Goal: Task Accomplishment & Management: Use online tool/utility

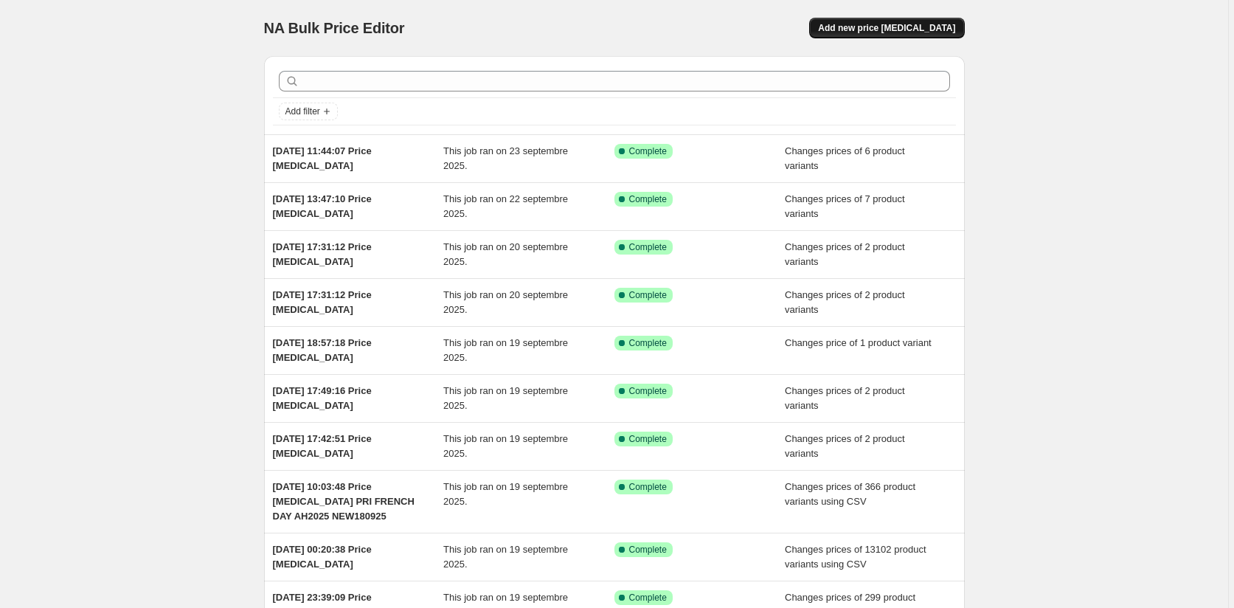
click at [889, 26] on span "Add new price [MEDICAL_DATA]" at bounding box center [886, 28] width 137 height 12
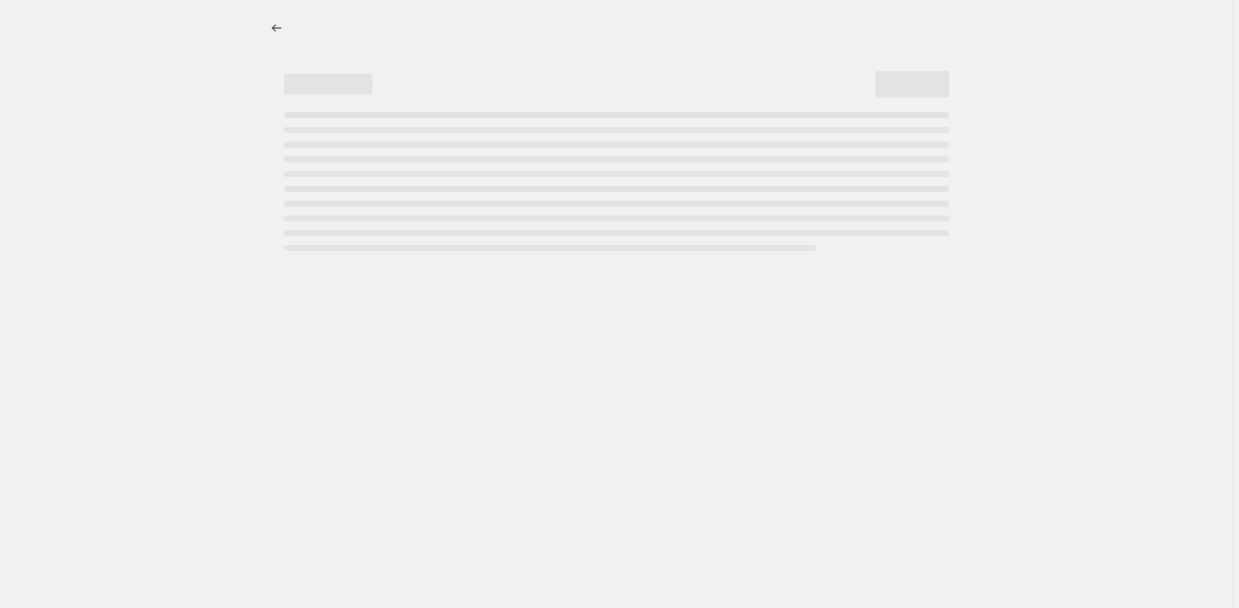
select select "percentage"
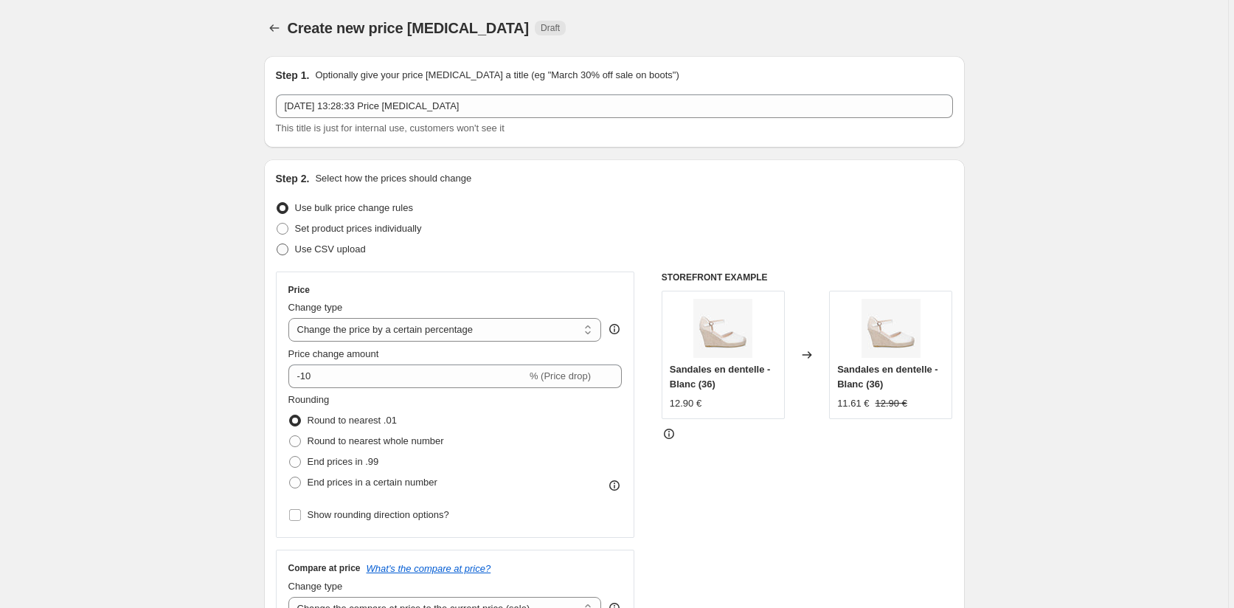
click at [284, 250] on span at bounding box center [283, 249] width 12 height 12
click at [277, 244] on input "Use CSV upload" at bounding box center [277, 243] width 1 height 1
radio input "true"
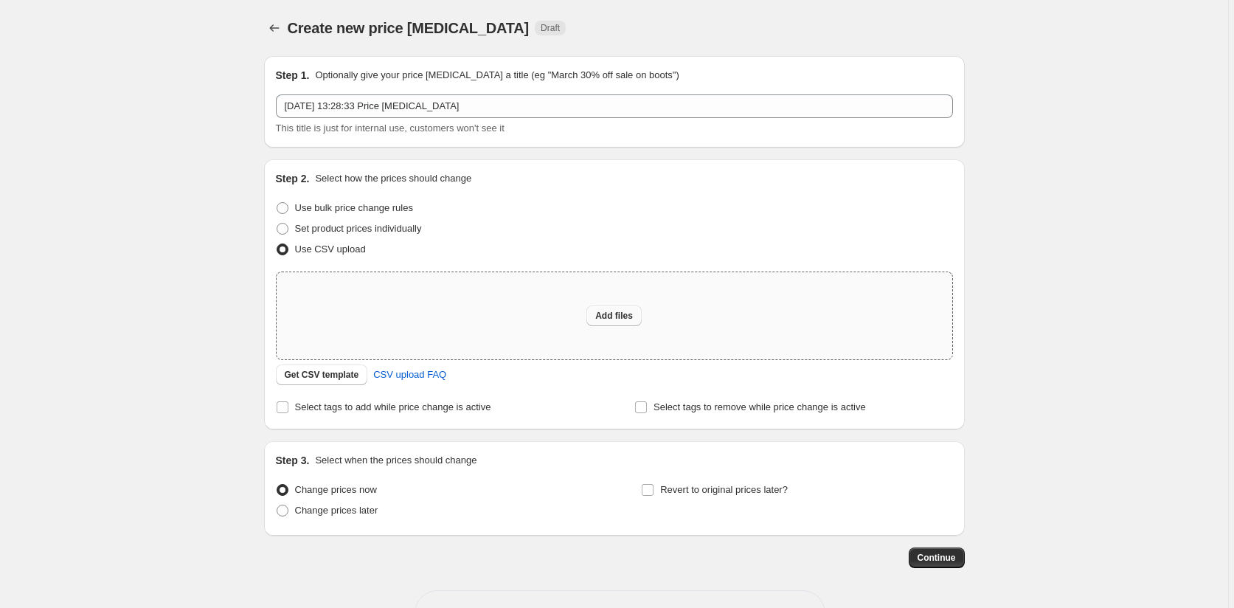
click at [626, 314] on span "Add files" at bounding box center [614, 316] width 38 height 12
type input "C:\fakepath\prix french day new230925.csv"
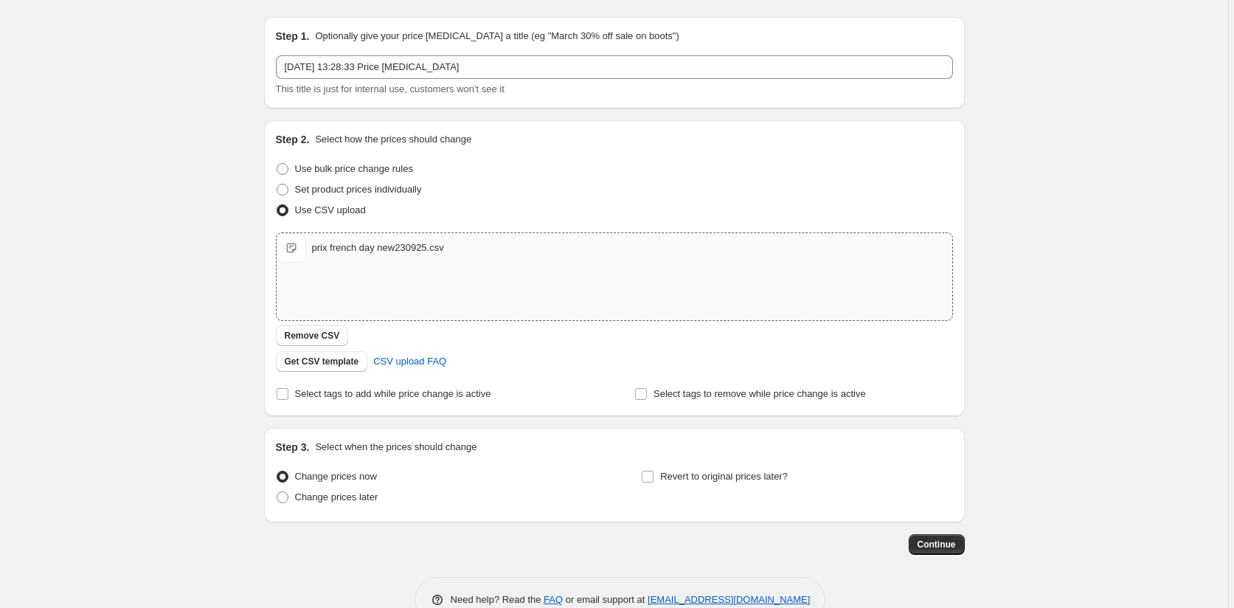
scroll to position [76, 0]
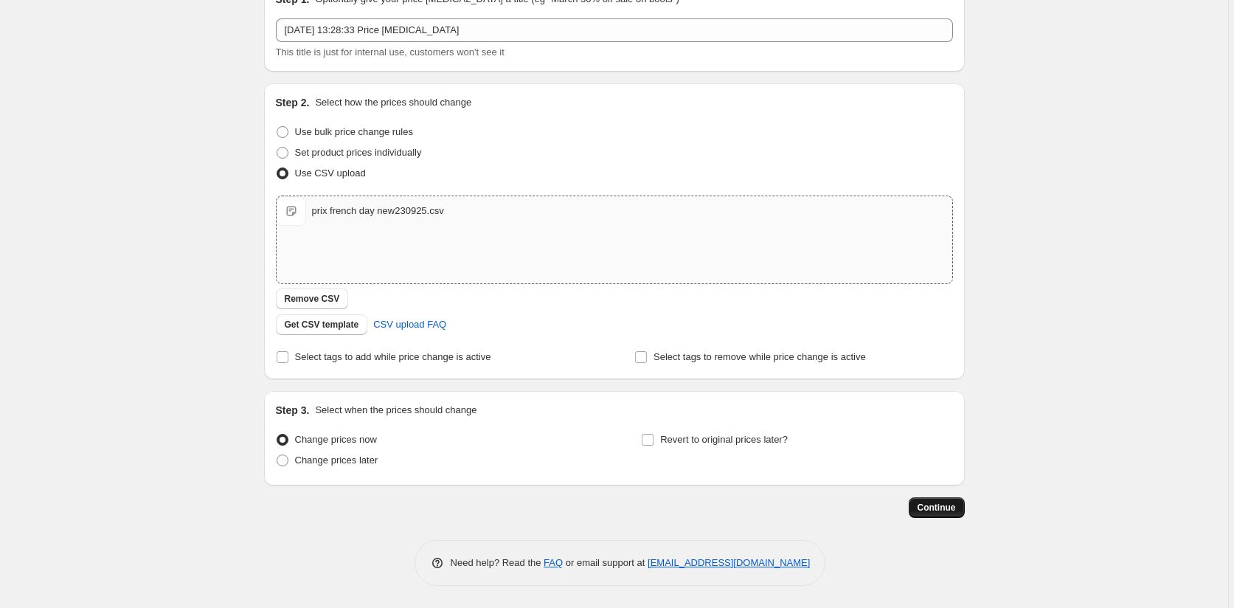
click at [949, 511] on span "Continue" at bounding box center [937, 508] width 38 height 12
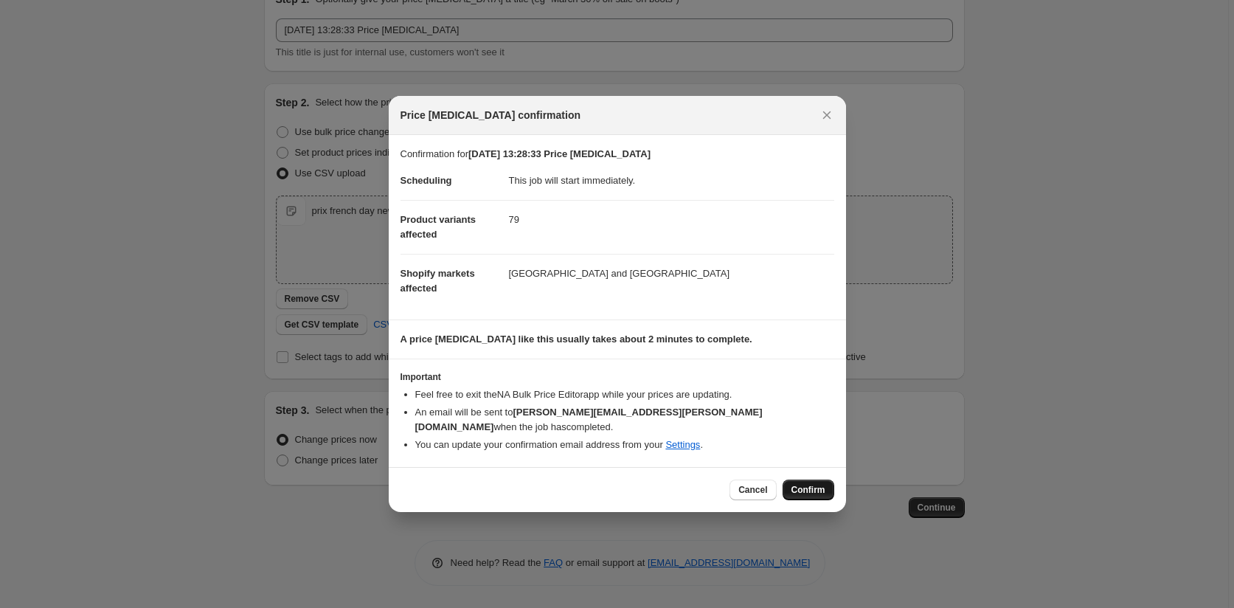
click at [800, 484] on span "Confirm" at bounding box center [808, 490] width 34 height 12
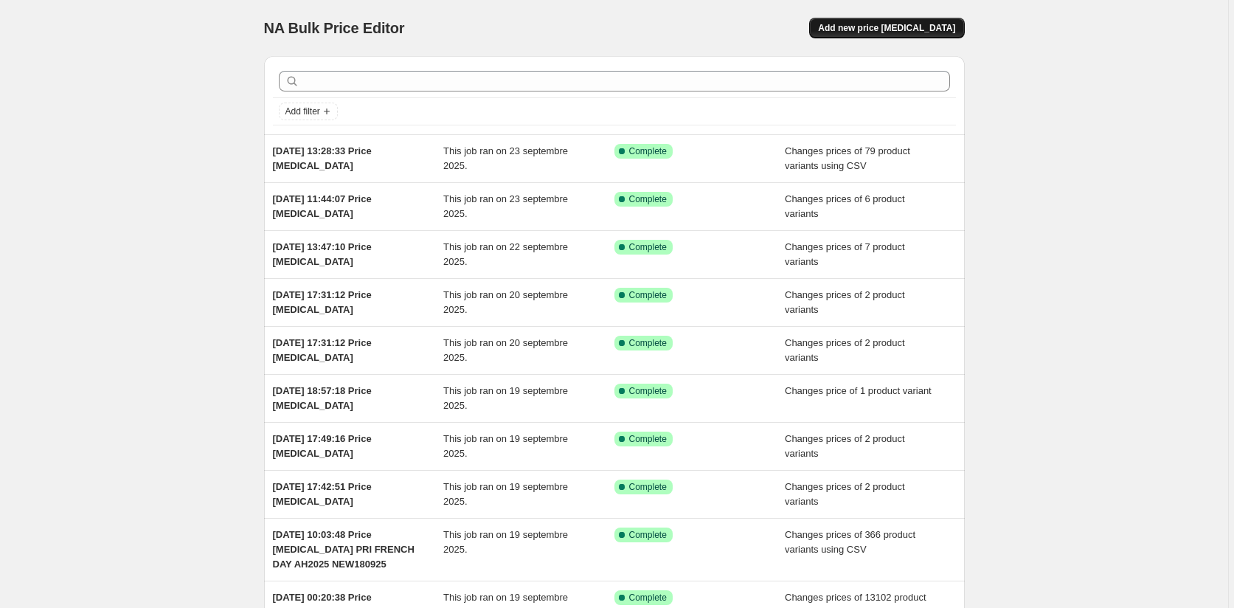
click at [921, 21] on button "Add new price [MEDICAL_DATA]" at bounding box center [886, 28] width 155 height 21
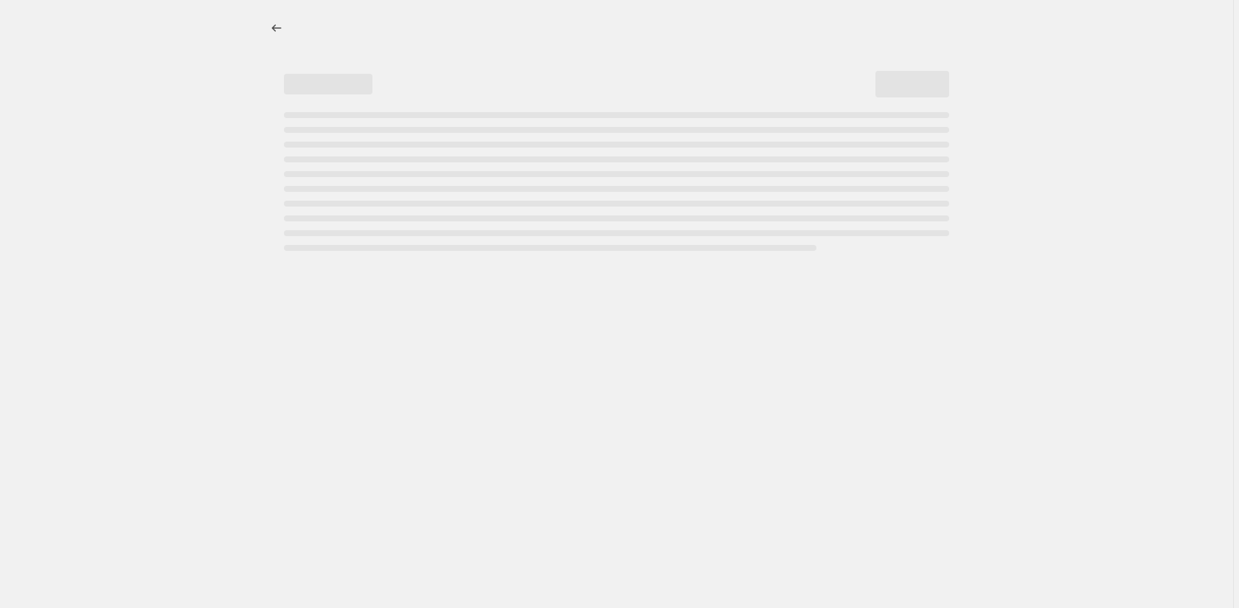
select select "percentage"
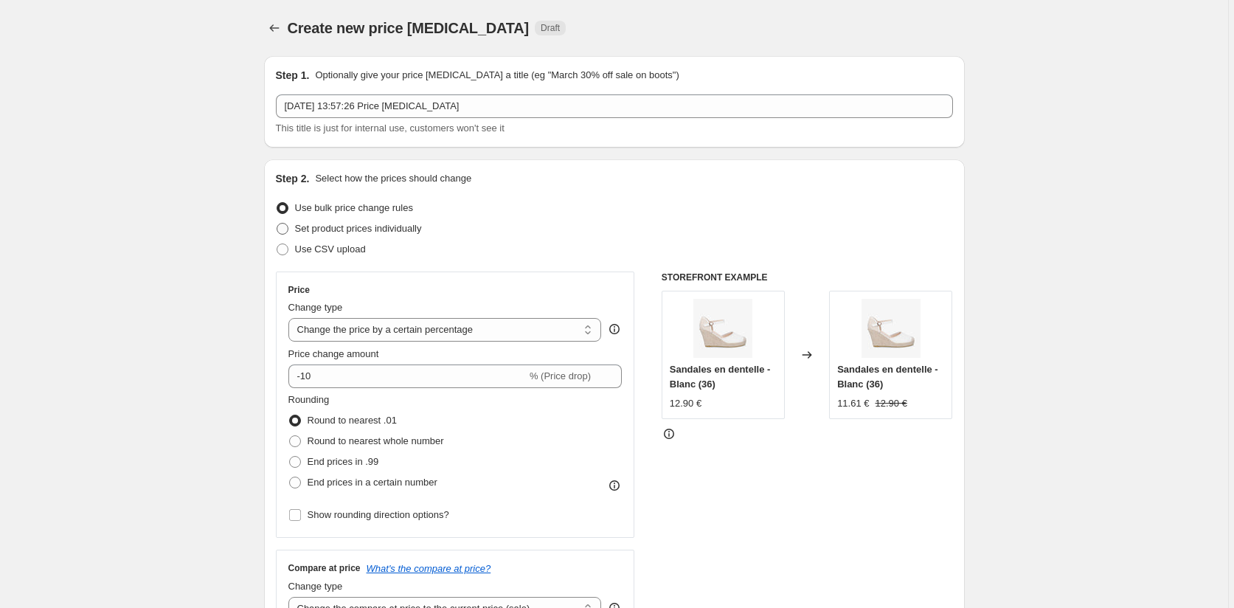
click at [280, 227] on span at bounding box center [283, 229] width 12 height 12
click at [277, 223] on input "Set product prices individually" at bounding box center [277, 223] width 1 height 1
radio input "true"
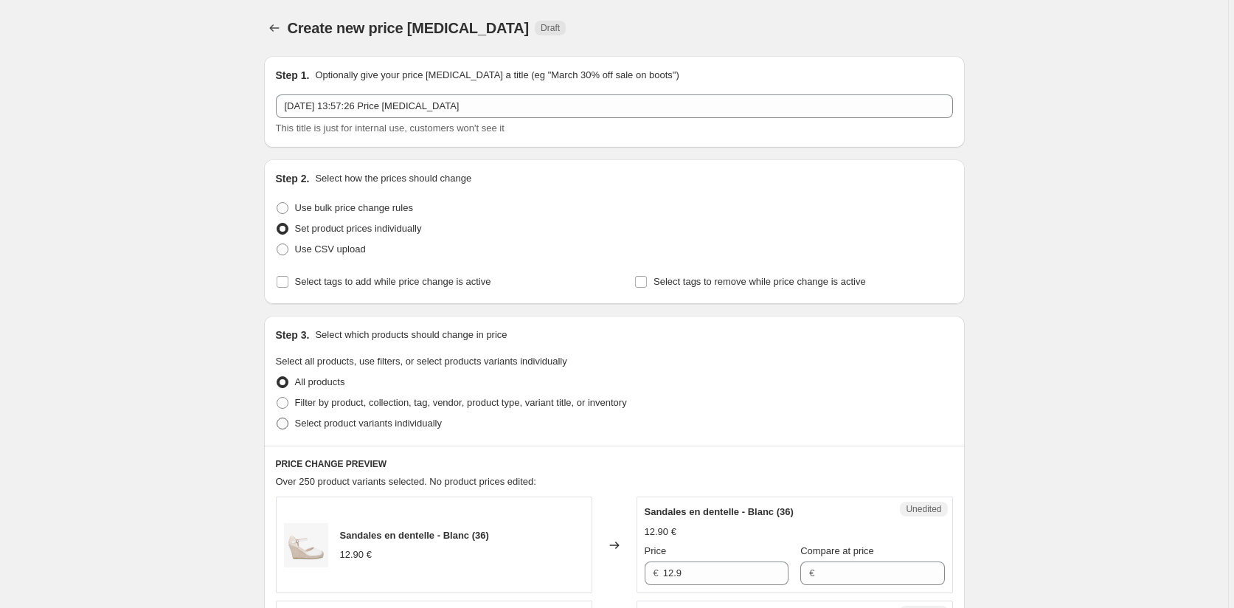
click at [288, 427] on span at bounding box center [283, 423] width 12 height 12
click at [277, 418] on input "Select product variants individually" at bounding box center [277, 417] width 1 height 1
radio input "true"
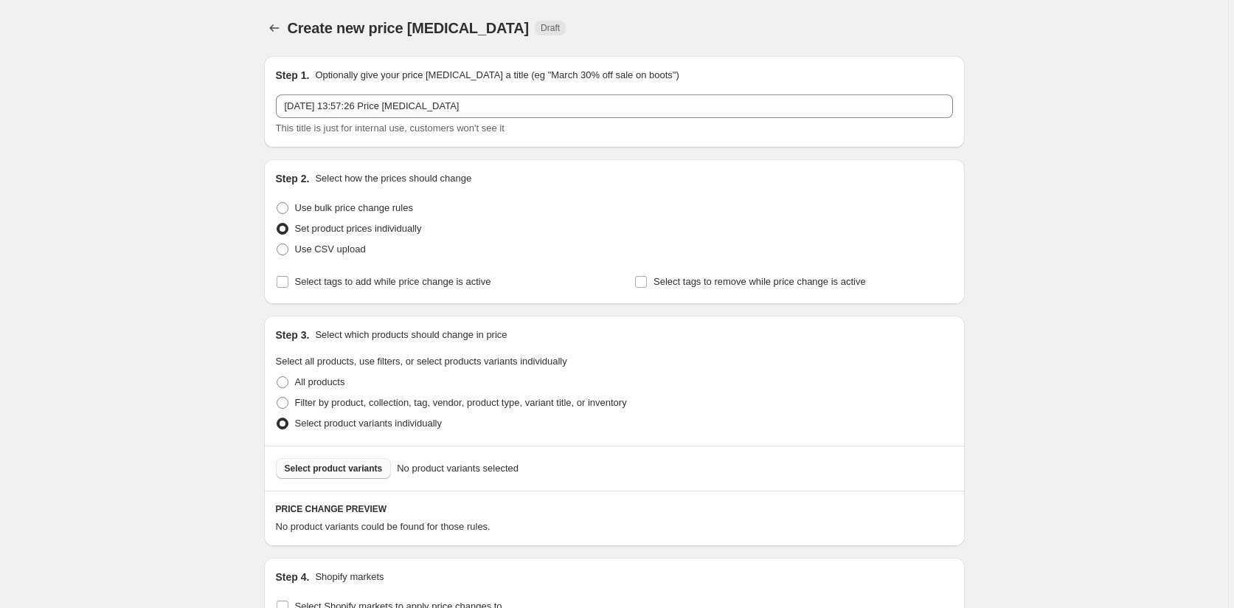
click at [328, 465] on span "Select product variants" at bounding box center [334, 468] width 98 height 12
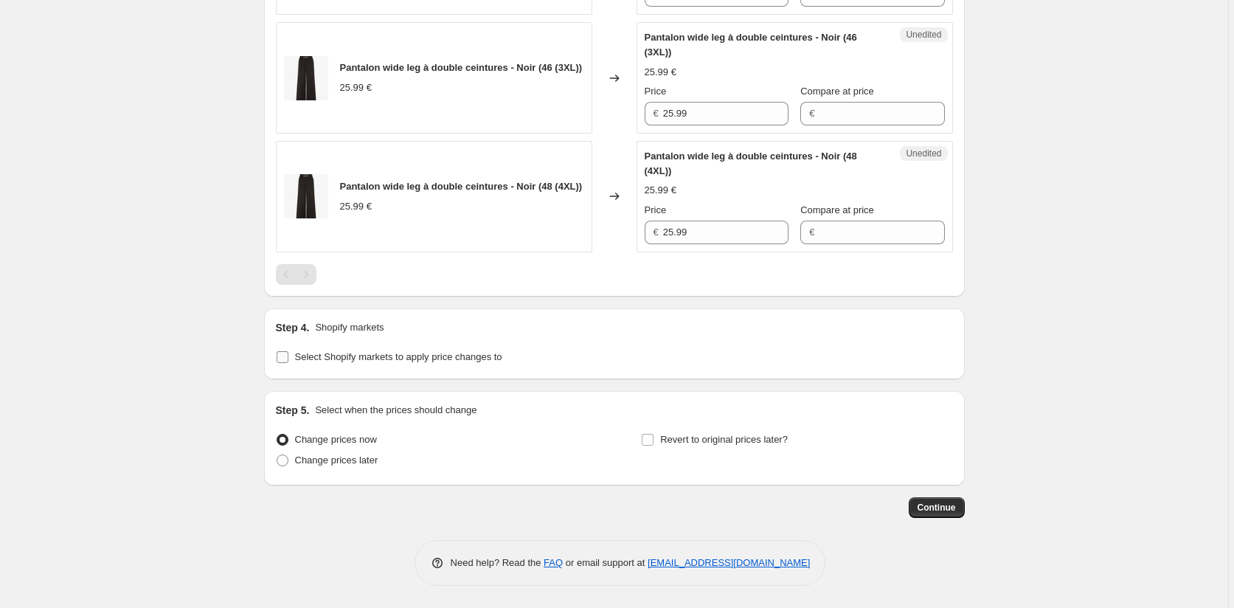
scroll to position [1112, 0]
click at [287, 353] on input "Select Shopify markets to apply price changes to" at bounding box center [283, 357] width 12 height 12
checkbox input "true"
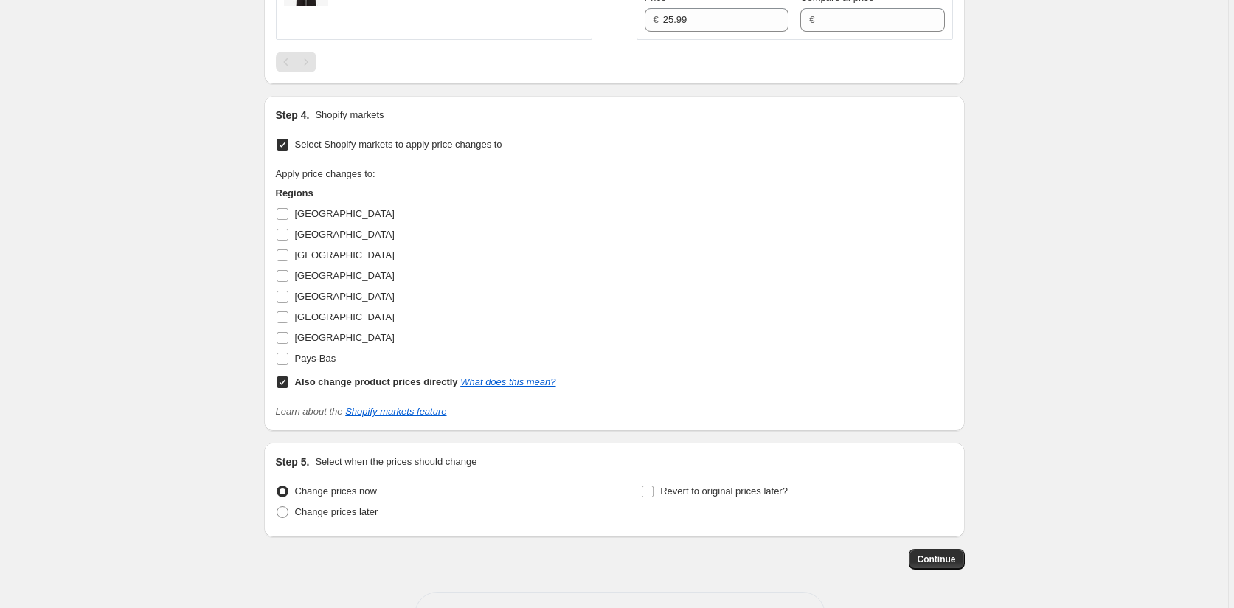
scroll to position [1376, 0]
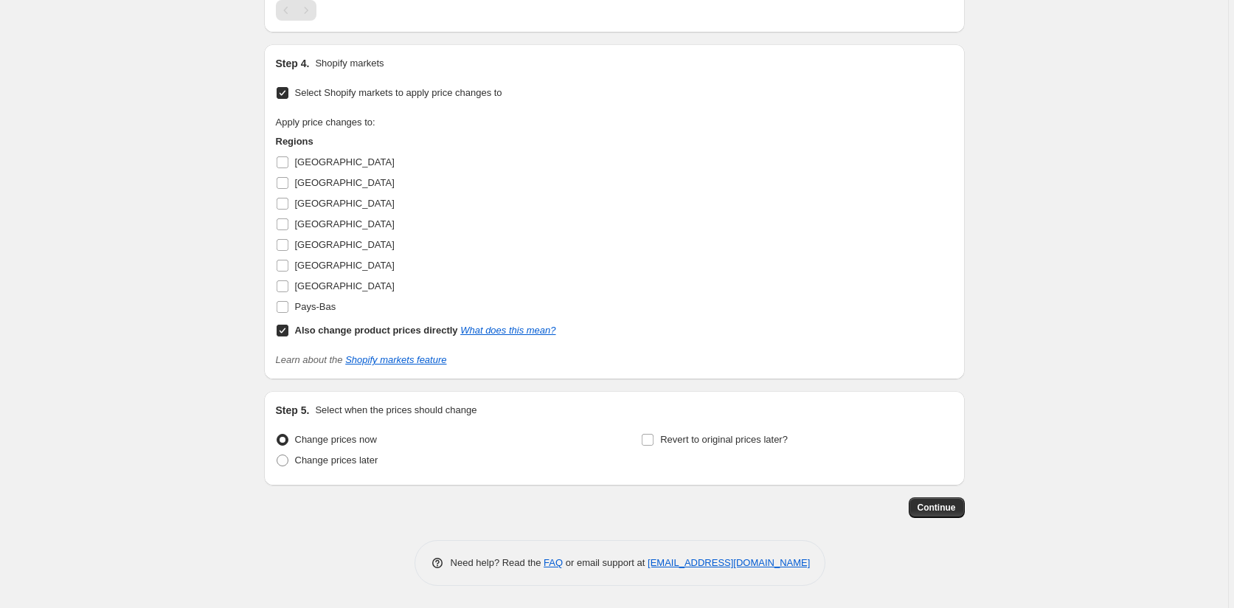
click at [284, 336] on input "Also change product prices directly What does this mean?" at bounding box center [283, 331] width 12 height 12
checkbox input "false"
click at [287, 163] on input "[GEOGRAPHIC_DATA]" at bounding box center [283, 162] width 12 height 12
click at [283, 165] on input "[GEOGRAPHIC_DATA]" at bounding box center [283, 162] width 12 height 12
checkbox input "false"
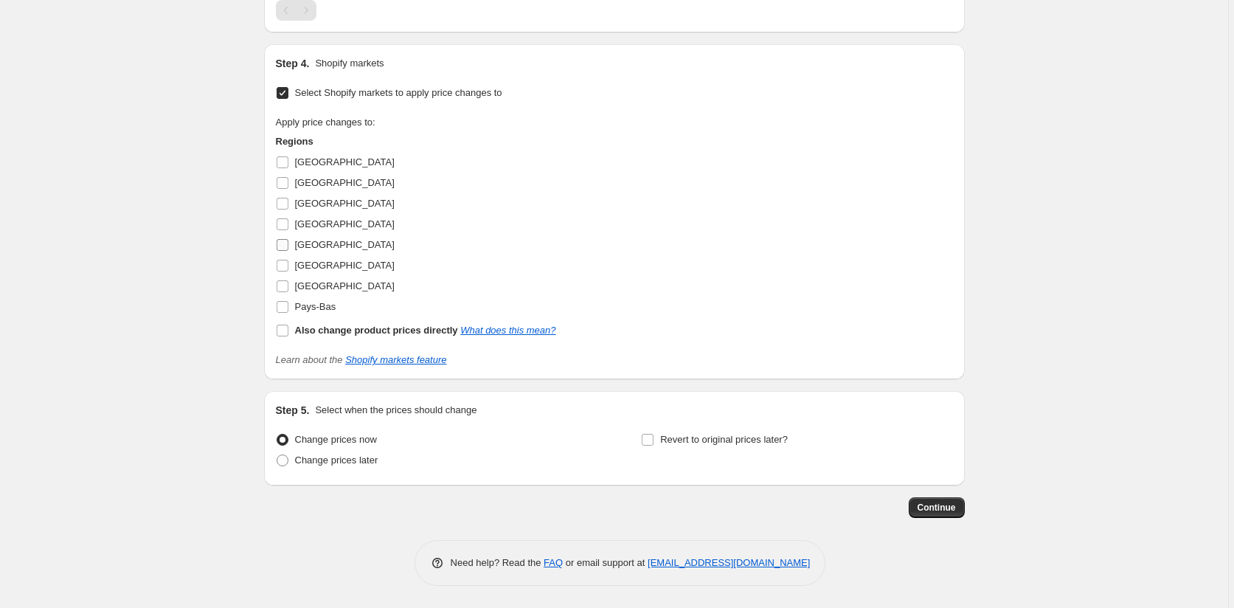
click at [281, 243] on input "[GEOGRAPHIC_DATA]" at bounding box center [283, 245] width 12 height 12
click at [283, 246] on input "[GEOGRAPHIC_DATA]" at bounding box center [283, 245] width 12 height 12
checkbox input "false"
click at [288, 204] on input "[GEOGRAPHIC_DATA]" at bounding box center [283, 204] width 12 height 12
click at [288, 202] on input "[GEOGRAPHIC_DATA]" at bounding box center [283, 204] width 12 height 12
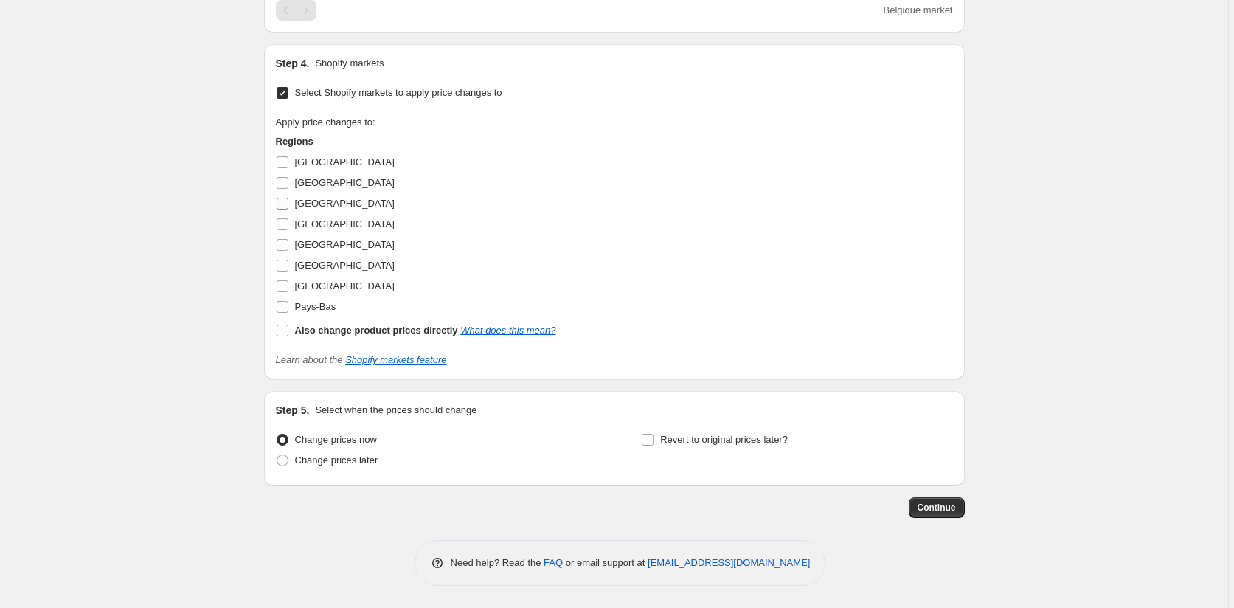
checkbox input "false"
click at [285, 224] on input "[GEOGRAPHIC_DATA]" at bounding box center [283, 224] width 12 height 12
click at [286, 219] on input "[GEOGRAPHIC_DATA]" at bounding box center [283, 224] width 12 height 12
checkbox input "false"
click at [288, 245] on input "[GEOGRAPHIC_DATA]" at bounding box center [283, 245] width 12 height 12
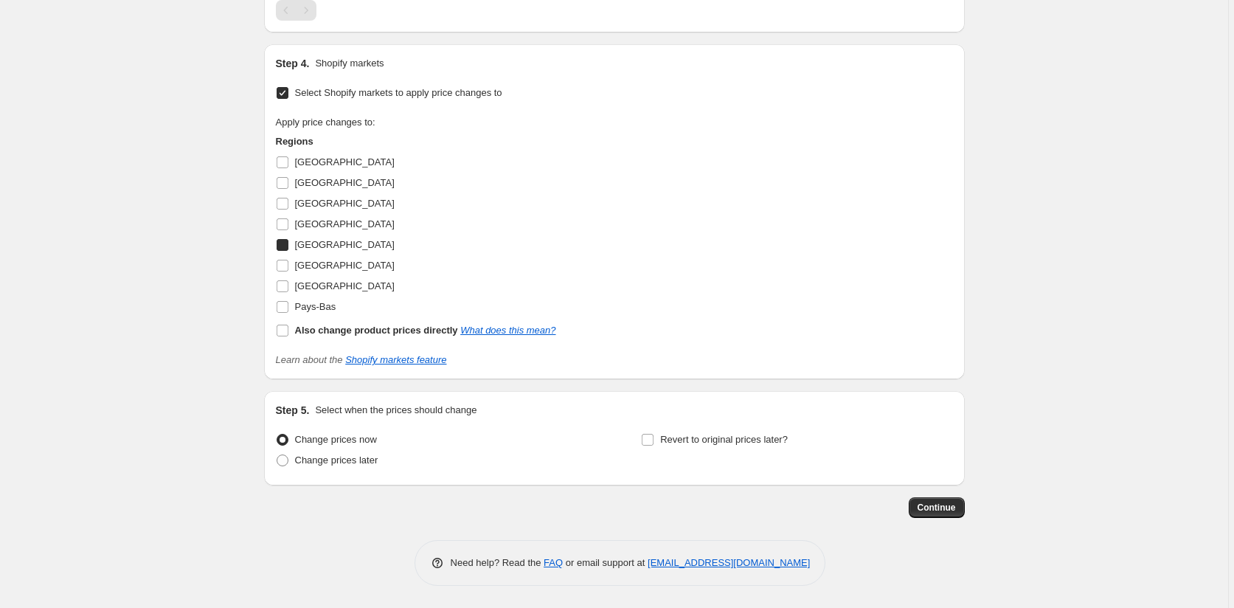
checkbox input "true"
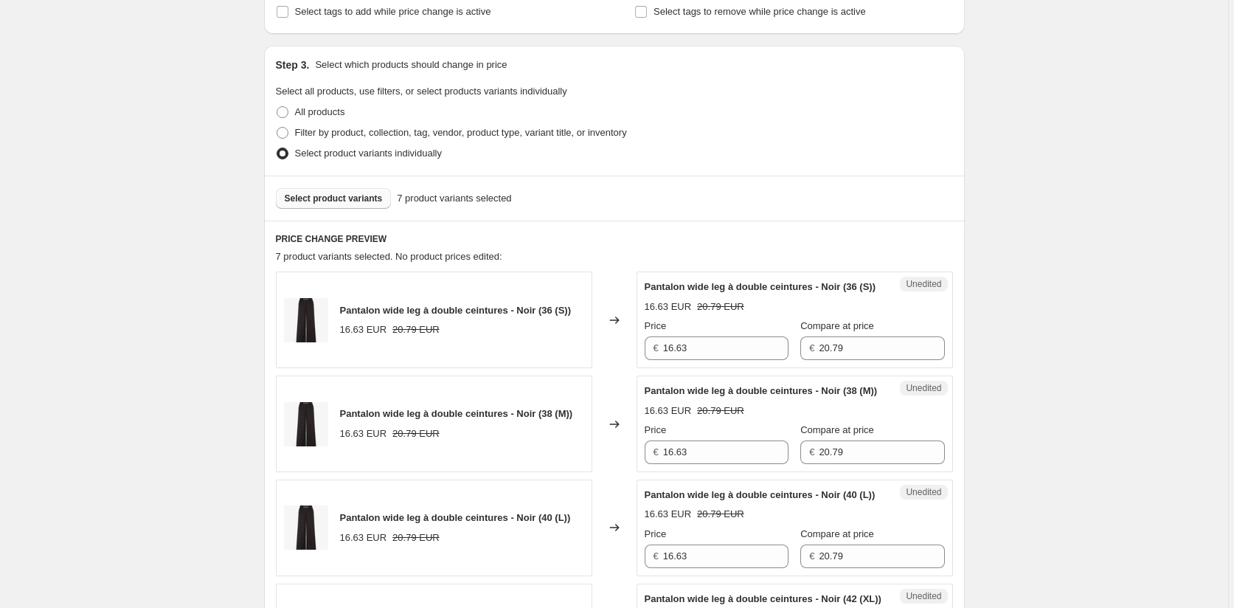
scroll to position [417, 0]
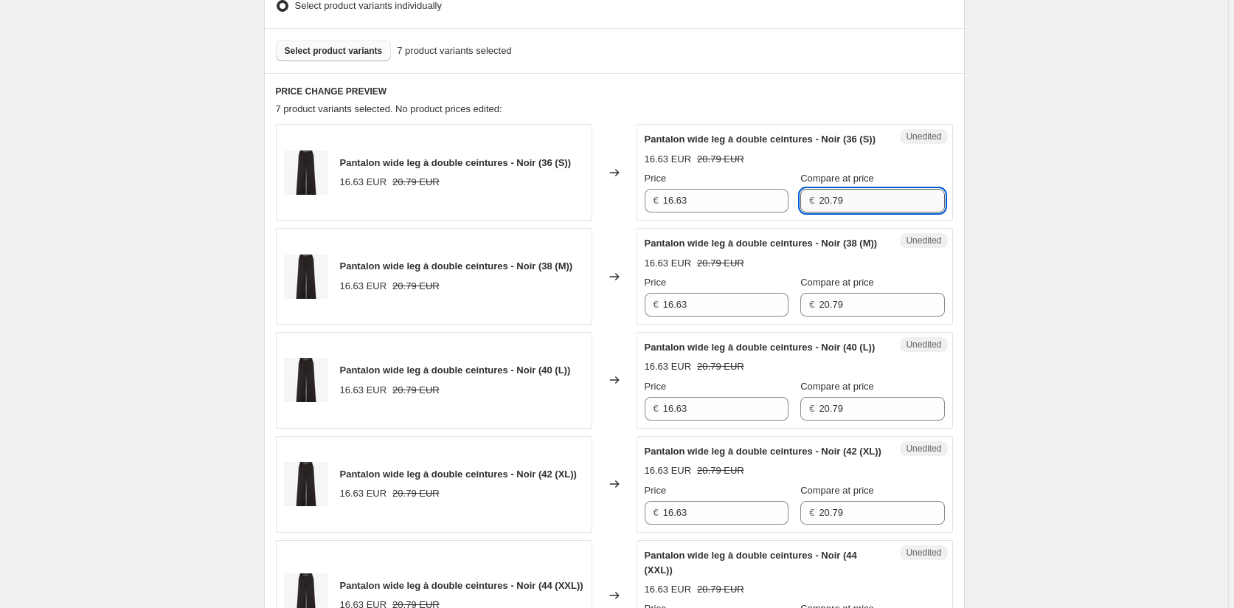
click at [819, 212] on input "20.79" at bounding box center [881, 201] width 125 height 24
click at [835, 212] on input "25.79" at bounding box center [881, 201] width 125 height 24
type input "25.99"
click at [676, 212] on input "16.63" at bounding box center [725, 201] width 125 height 24
click at [696, 212] on input "20.63" at bounding box center [725, 201] width 125 height 24
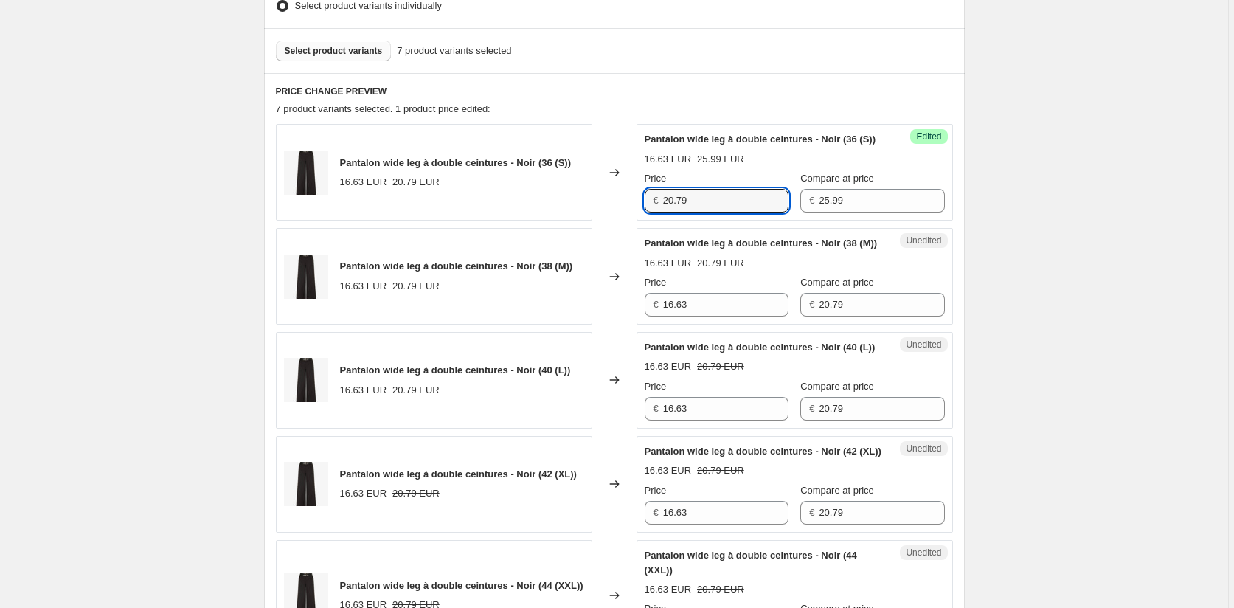
type input "20.79"
click at [1100, 279] on div "Create new price [MEDICAL_DATA]. This page is ready Create new price [MEDICAL_D…" at bounding box center [614, 545] width 1228 height 1925
drag, startPoint x: 637, startPoint y: 213, endPoint x: 652, endPoint y: 236, distance: 27.2
click at [637, 212] on div "Pantalon wide leg à double ceintures - Noir (36 (S)) 16.63 EUR 20.79 EUR Change…" at bounding box center [614, 172] width 677 height 97
click at [636, 325] on div "Pantalon wide leg à double ceintures - Noir (38 (M)) 16.63 EUR 20.79 EUR Change…" at bounding box center [614, 276] width 677 height 97
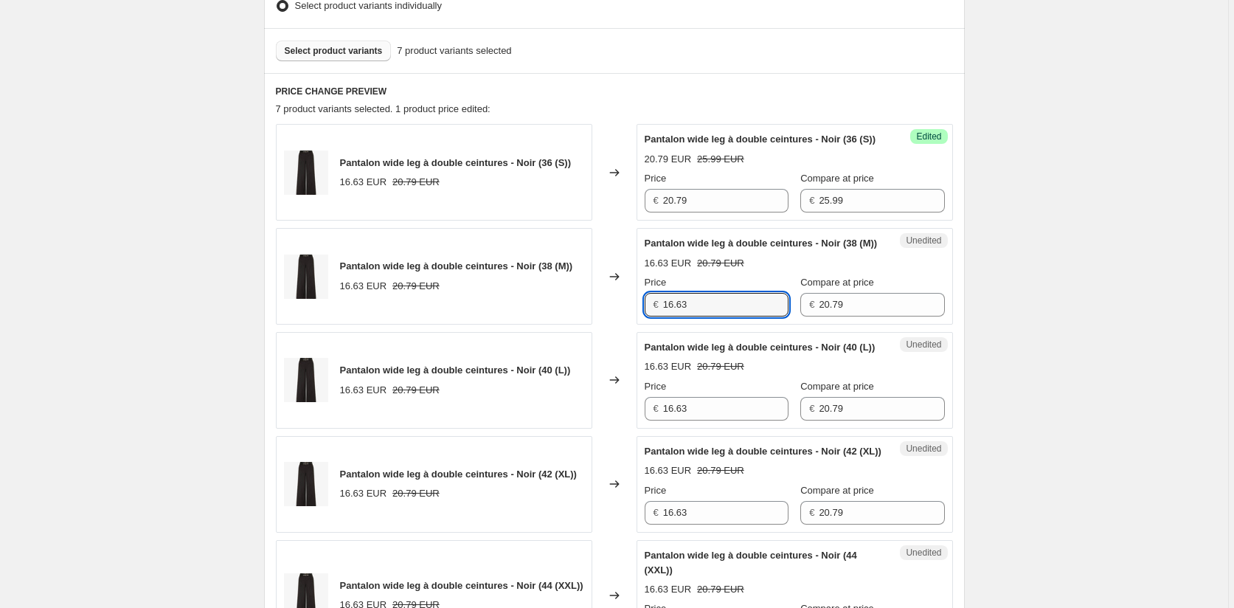
paste input "20.79"
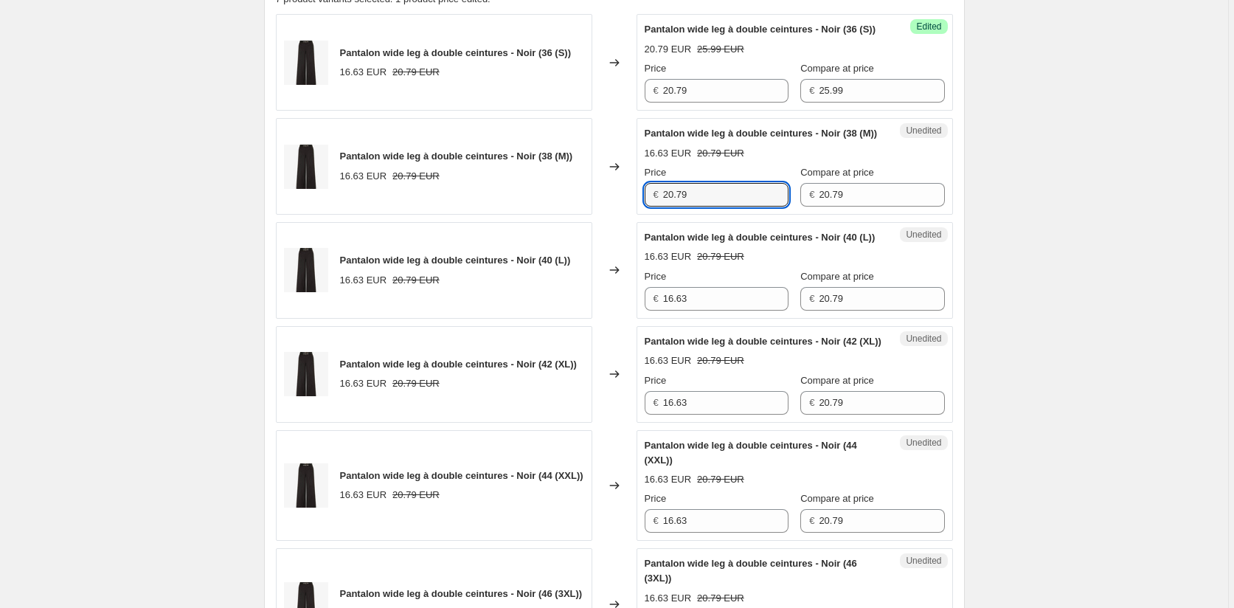
scroll to position [713, 0]
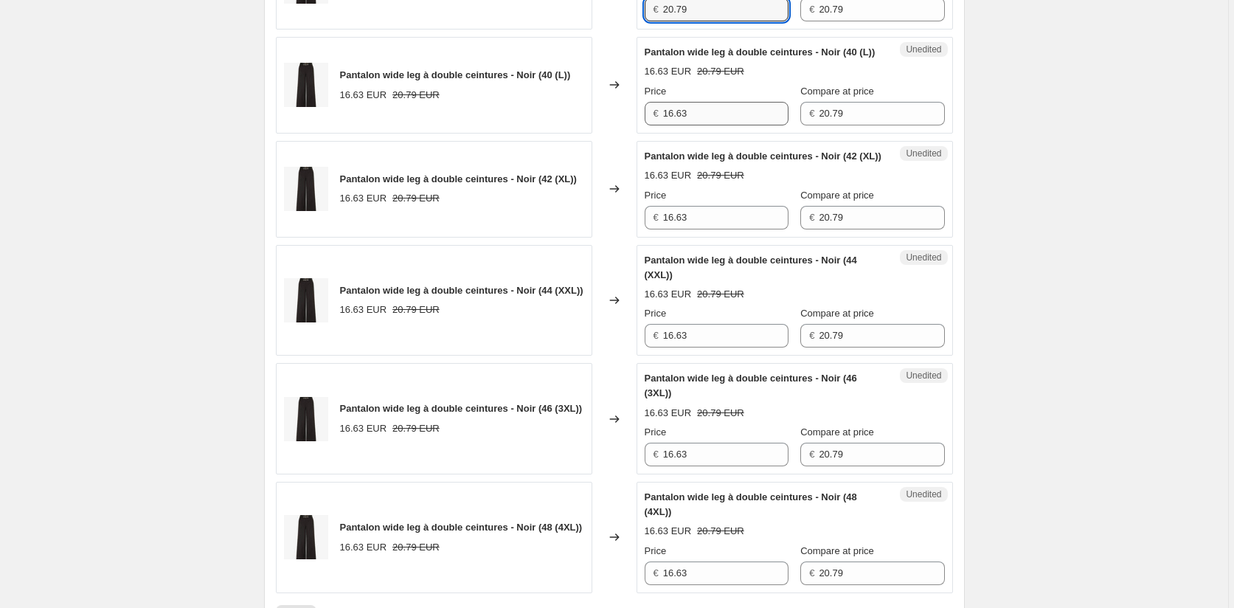
type input "20.79"
drag, startPoint x: 692, startPoint y: 156, endPoint x: 636, endPoint y: 160, distance: 56.2
click at [637, 134] on div "Pantalon wide leg à double ceintures - Noir (40 (L)) 16.63 EUR 20.79 EUR Change…" at bounding box center [614, 85] width 677 height 97
paste input "20.79"
type input "20.79"
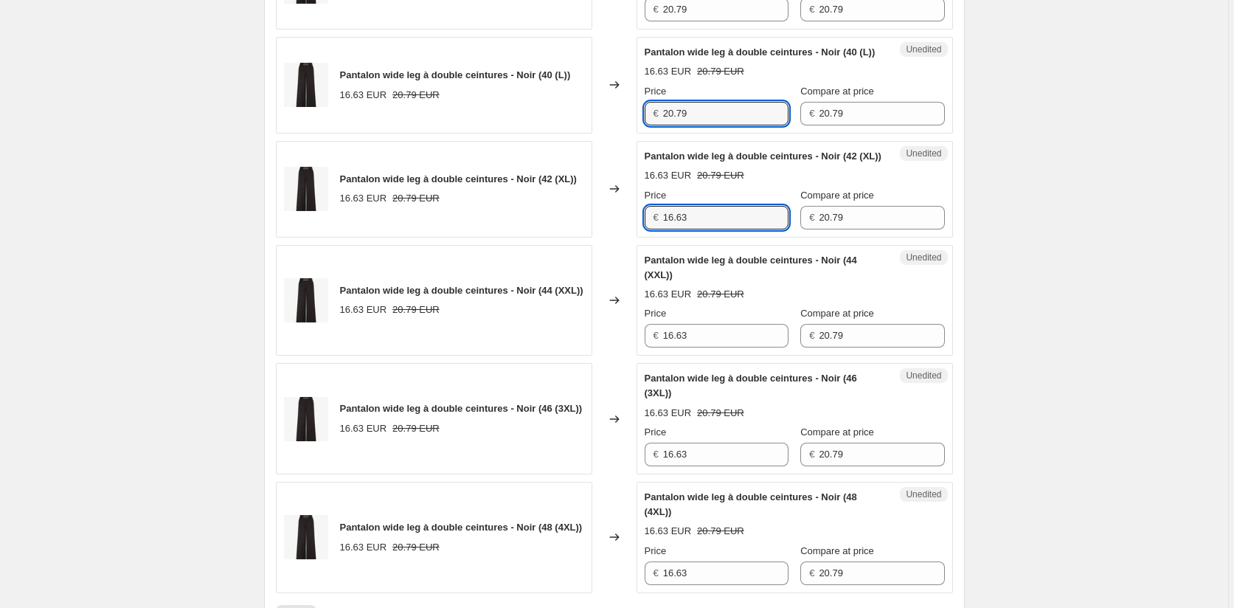
drag, startPoint x: 699, startPoint y: 277, endPoint x: 633, endPoint y: 283, distance: 66.6
click at [637, 238] on div "Pantalon wide leg à double ceintures - Noir (42 (XL)) 16.63 EUR 20.79 EUR Chang…" at bounding box center [614, 189] width 677 height 97
paste input "20.79"
type input "20.79"
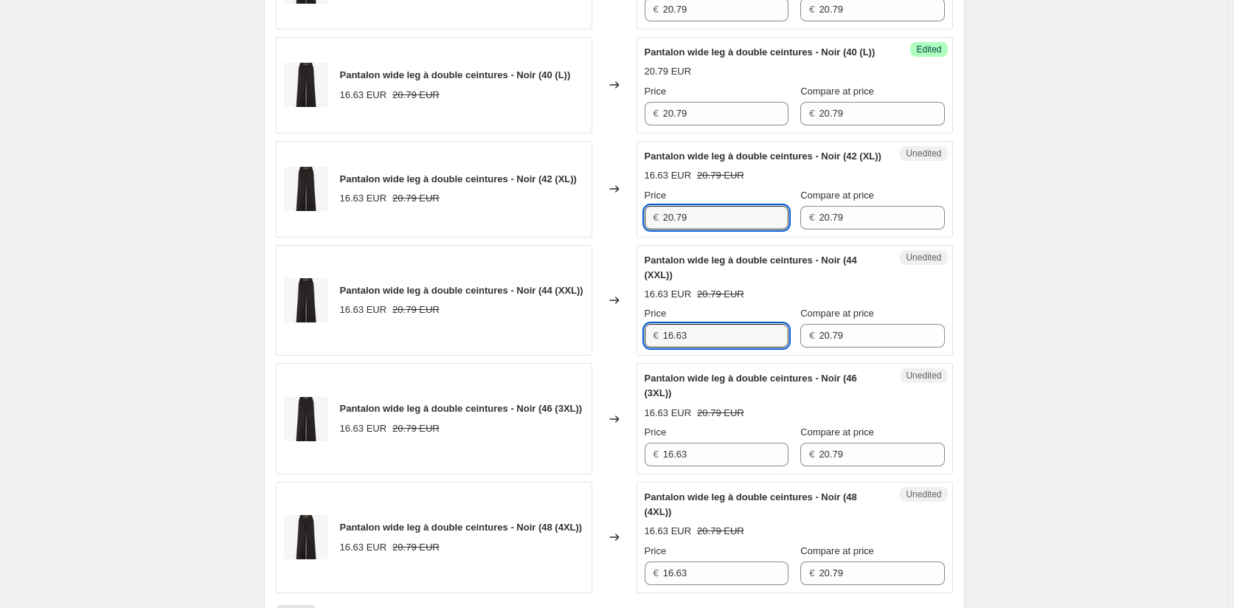
drag, startPoint x: 645, startPoint y: 392, endPoint x: 626, endPoint y: 392, distance: 18.5
click at [628, 356] on div "Pantalon wide leg à double ceintures - Noir (44 (XXL)) 16.63 EUR 20.79 EUR Chan…" at bounding box center [614, 300] width 677 height 111
paste input "20.79"
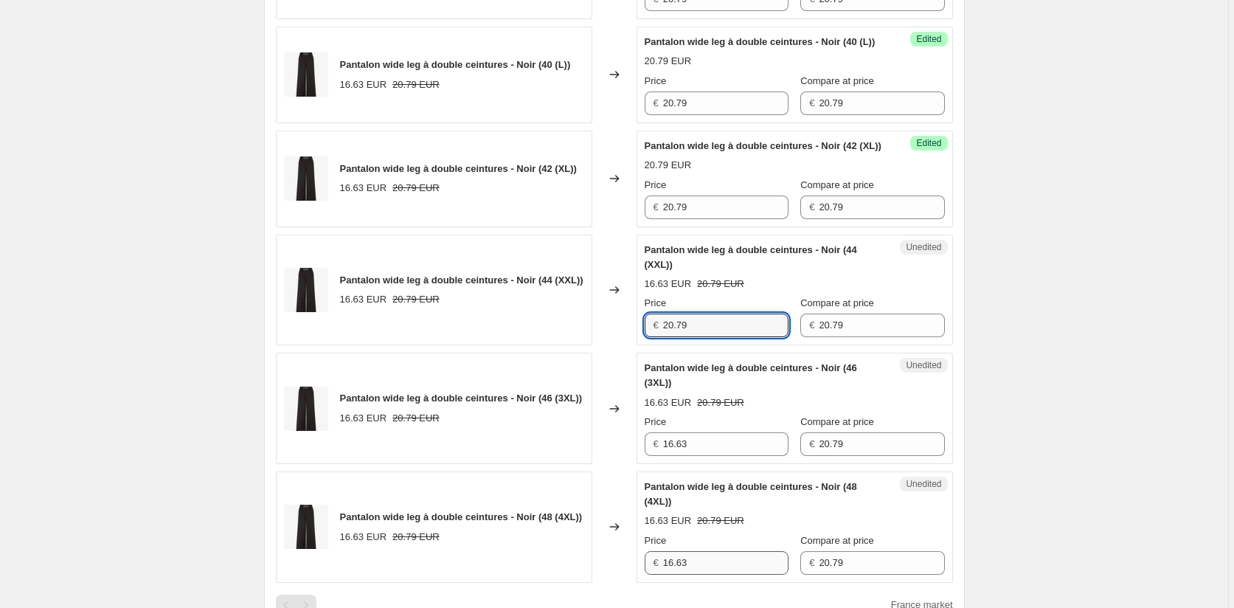
scroll to position [934, 0]
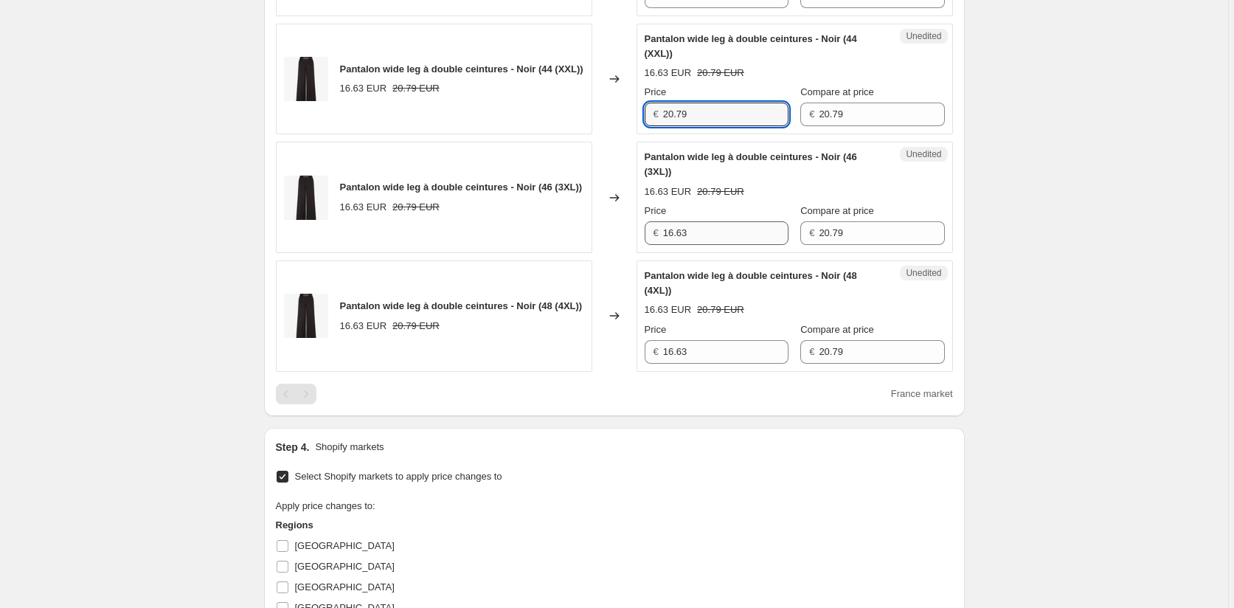
type input "20.79"
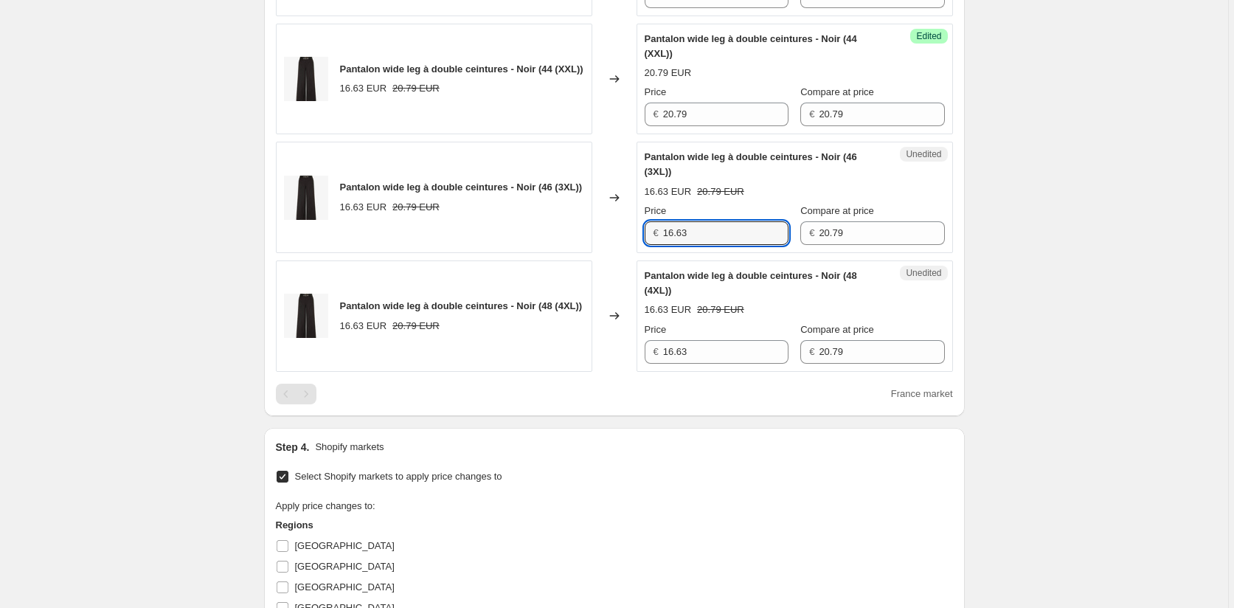
drag, startPoint x: 691, startPoint y: 291, endPoint x: 638, endPoint y: 291, distance: 53.1
click at [639, 253] on div "Unedited Pantalon wide leg à double ceintures - Noir (46 (3XL)) 16.63 EUR 20.79…" at bounding box center [795, 197] width 316 height 111
paste input "20.79"
type input "20.79"
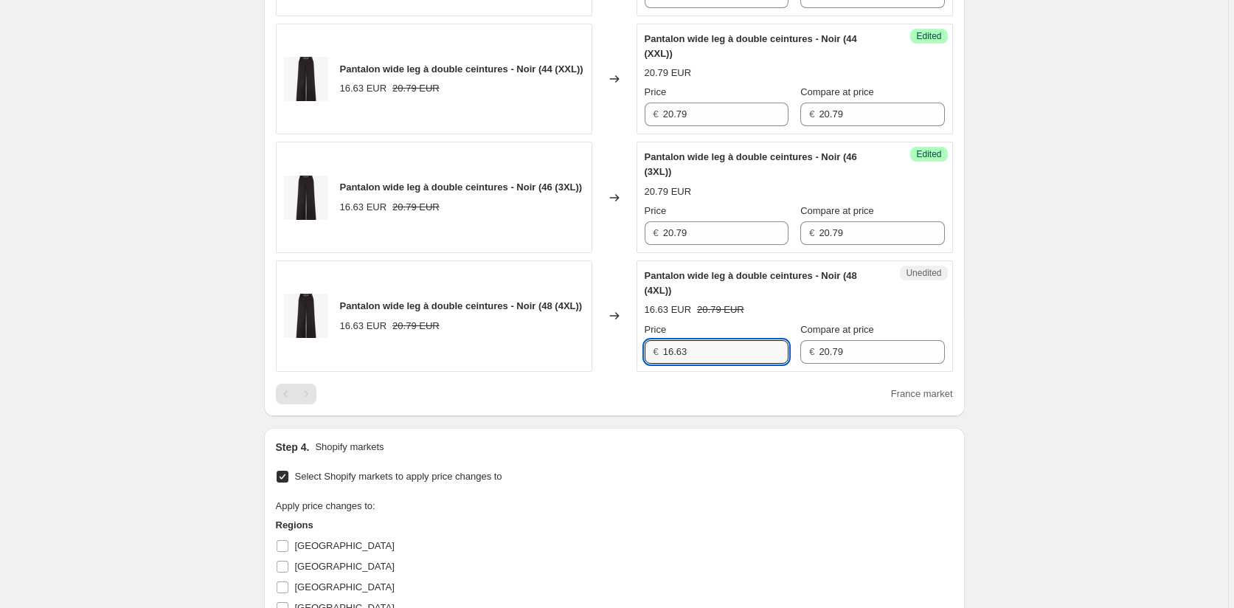
drag, startPoint x: 696, startPoint y: 403, endPoint x: 656, endPoint y: 406, distance: 39.9
click at [635, 372] on div "Pantalon wide leg à double ceintures - Noir (48 (4XL)) 16.63 EUR 20.79 EUR Chan…" at bounding box center [614, 315] width 677 height 111
paste input "20.79"
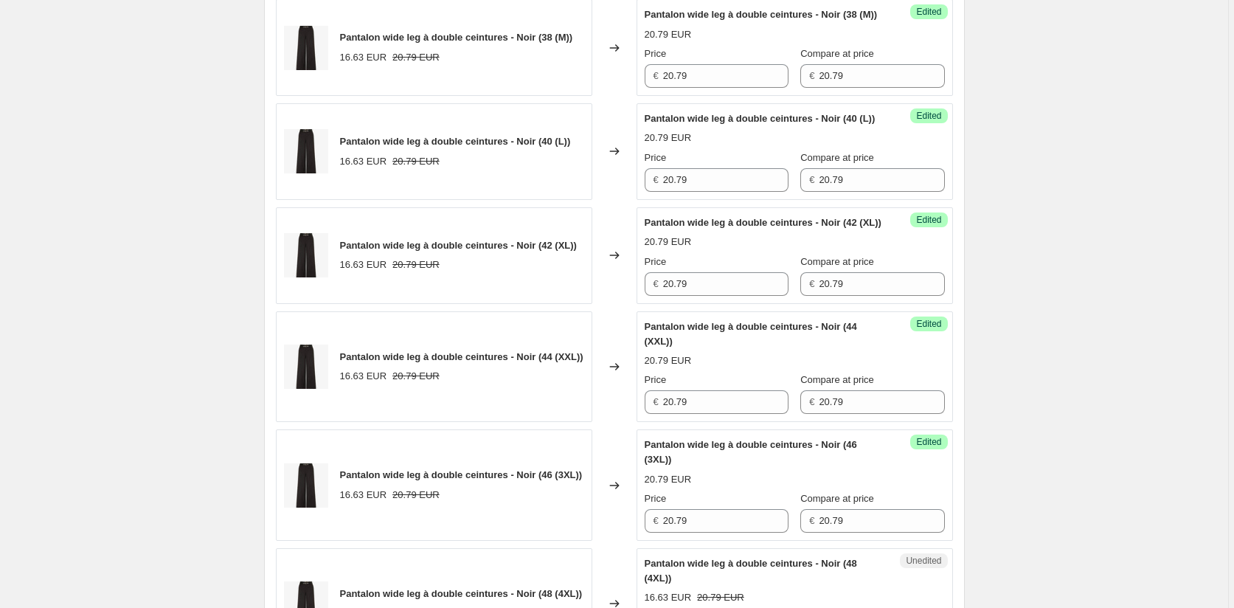
scroll to position [491, 0]
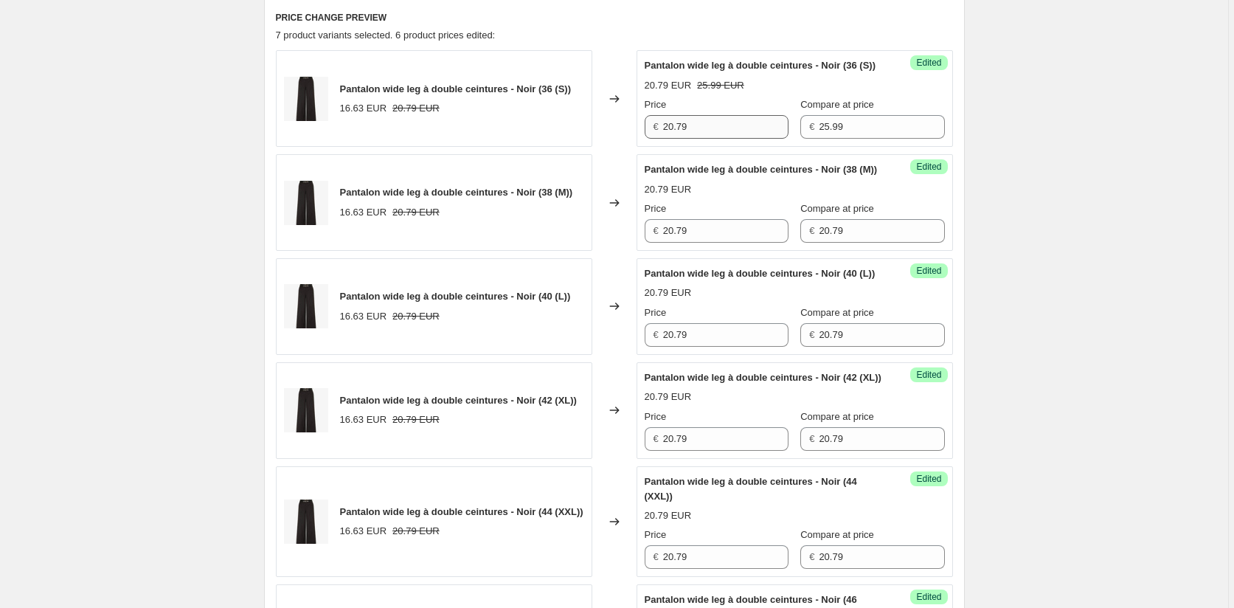
type input "20.79"
click at [777, 139] on div "Price € 20.79 Compare at price € 25.99" at bounding box center [795, 117] width 300 height 41
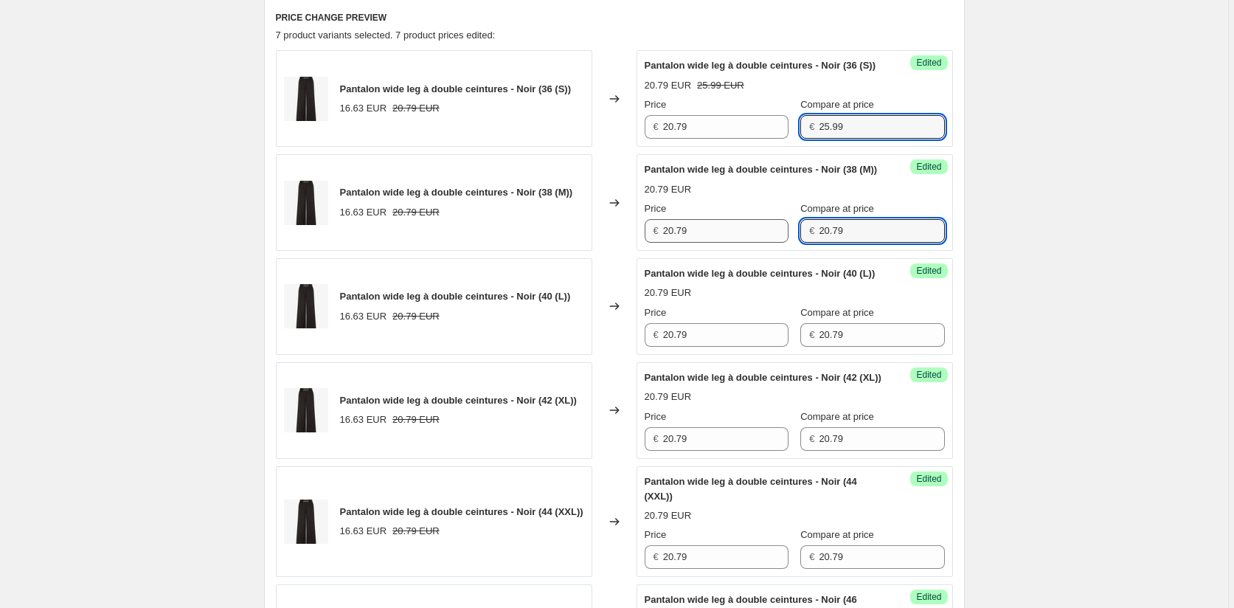
drag, startPoint x: 838, startPoint y: 257, endPoint x: 751, endPoint y: 264, distance: 87.3
click at [769, 243] on div "Price € 20.79 Compare at price € 20.79" at bounding box center [795, 221] width 300 height 41
paste input "5.9"
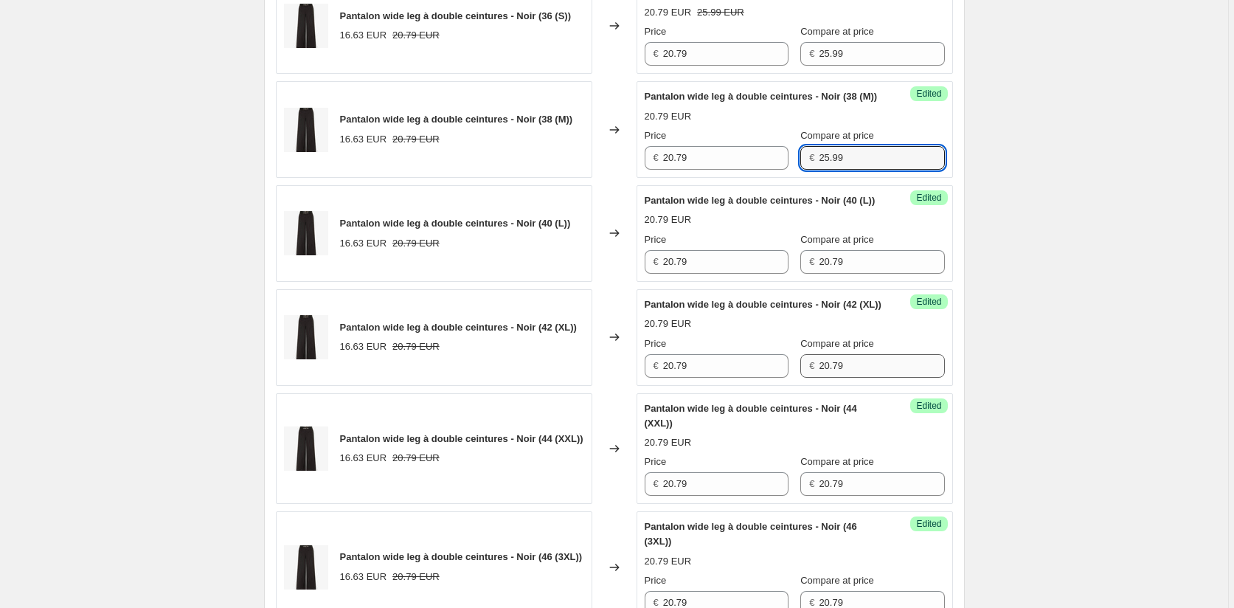
scroll to position [713, 0]
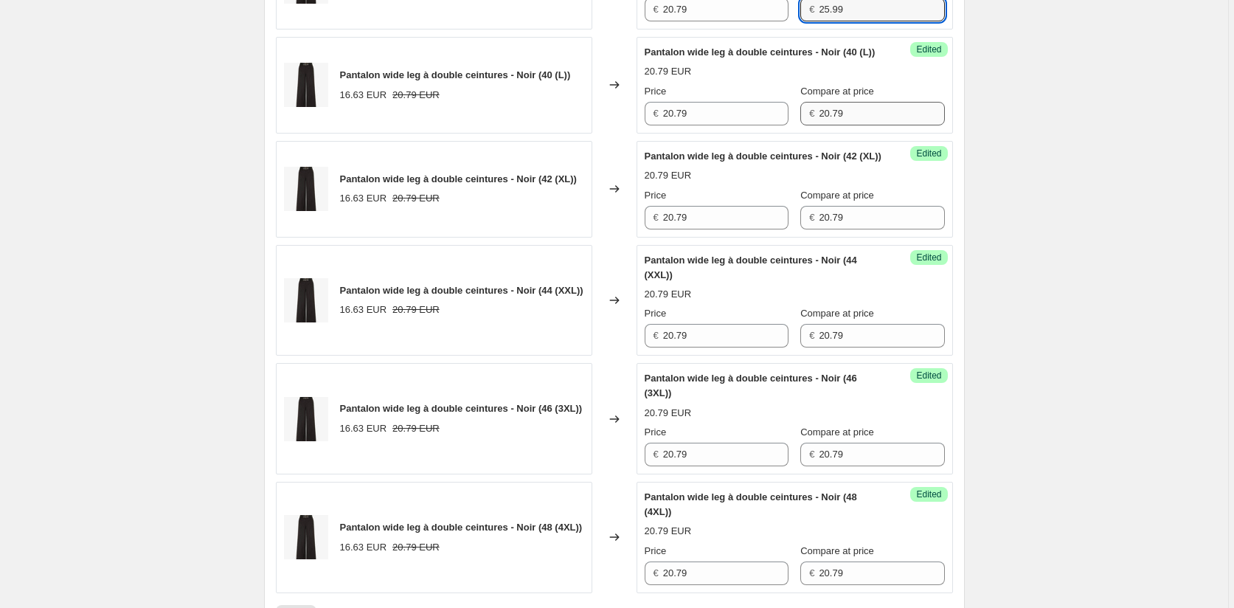
type input "25.99"
drag, startPoint x: 841, startPoint y: 158, endPoint x: 773, endPoint y: 157, distance: 67.9
click at [773, 125] on div "Price € 20.79 Compare at price € 20.79" at bounding box center [795, 104] width 300 height 41
paste input "5.9"
type input "25.99"
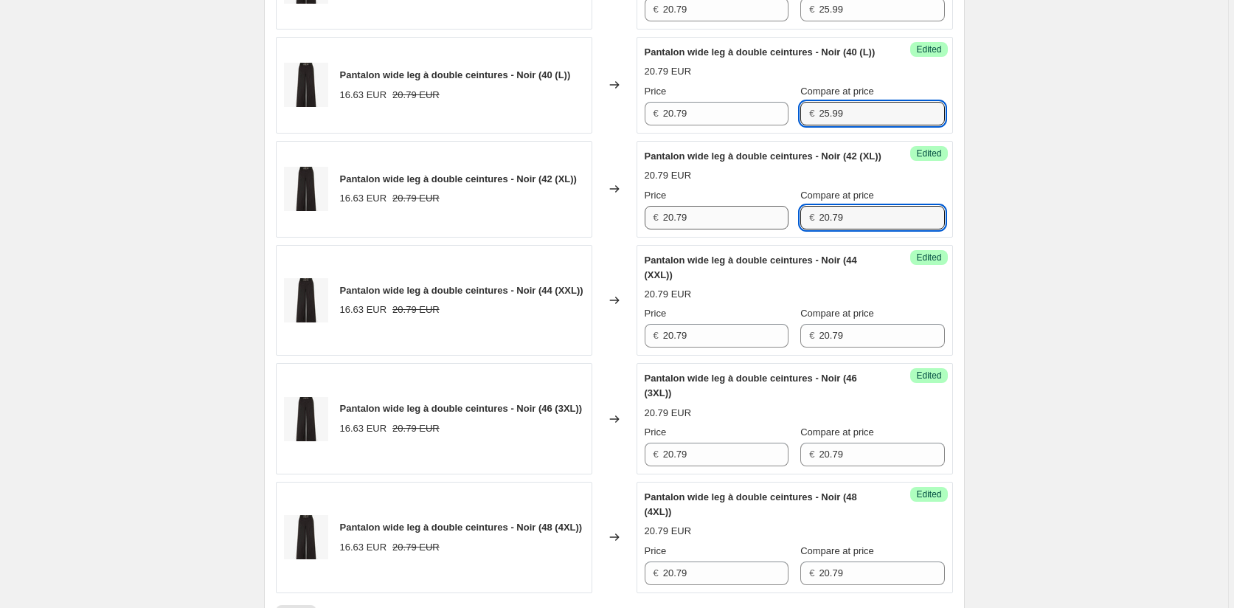
drag, startPoint x: 852, startPoint y: 277, endPoint x: 771, endPoint y: 277, distance: 81.1
click at [771, 229] on div "Price € 20.79 Compare at price € 20.79" at bounding box center [795, 208] width 300 height 41
paste input "5.9"
type input "25.99"
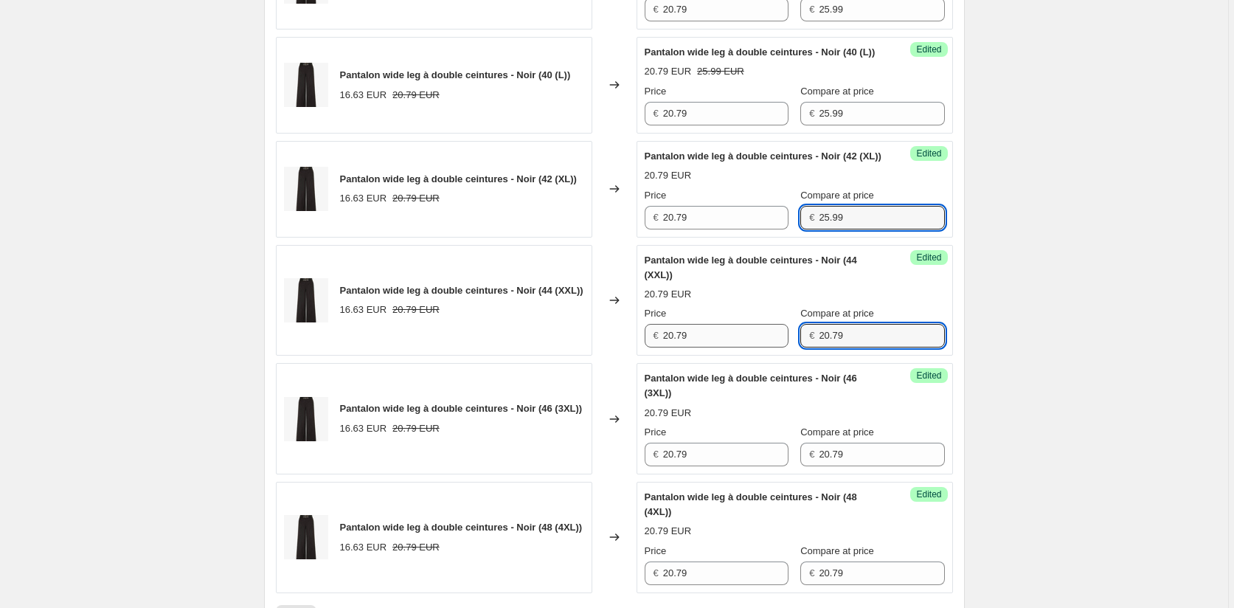
click at [756, 347] on div "Price € 20.79 Compare at price € 20.79" at bounding box center [795, 326] width 300 height 41
paste input "5.9"
type input "25.99"
drag, startPoint x: 1092, startPoint y: 415, endPoint x: 1044, endPoint y: 409, distance: 48.4
click at [1092, 415] on div "Create new price [MEDICAL_DATA]. This page is ready Create new price [MEDICAL_D…" at bounding box center [614, 249] width 1228 height 1925
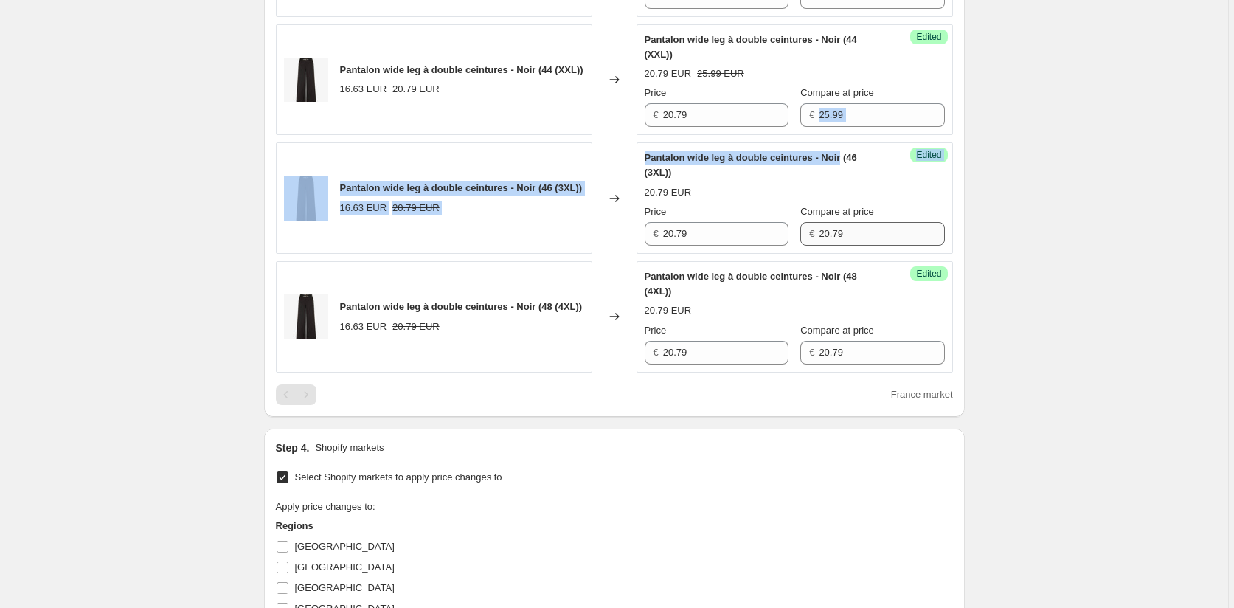
scroll to position [934, 0]
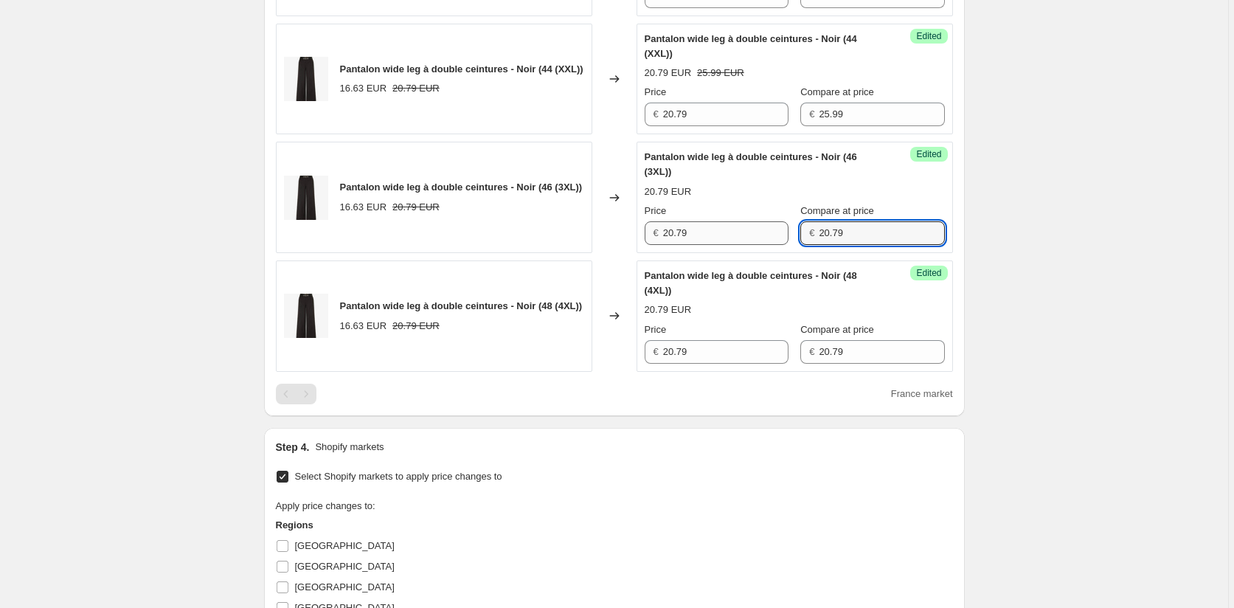
drag, startPoint x: 842, startPoint y: 292, endPoint x: 757, endPoint y: 292, distance: 85.6
click at [757, 245] on div "Price € 20.79 Compare at price € 20.79" at bounding box center [795, 224] width 300 height 41
paste input "5.9"
type input "25.99"
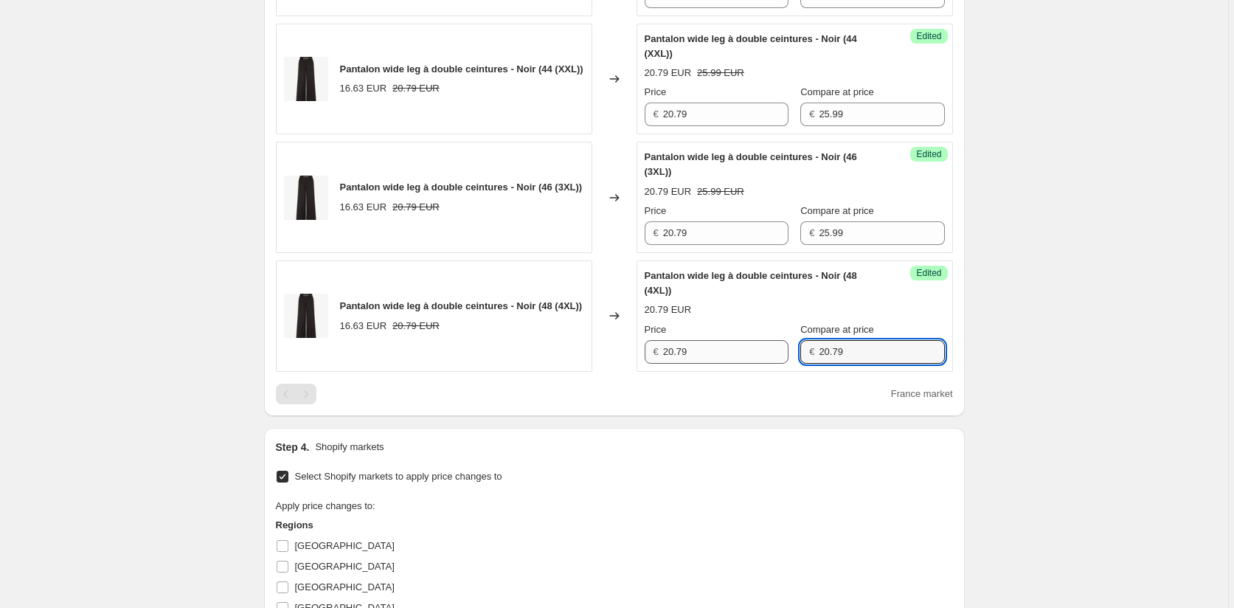
drag, startPoint x: 836, startPoint y: 408, endPoint x: 758, endPoint y: 411, distance: 78.2
click at [758, 364] on div "Price € 20.79 Compare at price € 20.79" at bounding box center [795, 342] width 300 height 41
paste input "5.9"
type input "25.99"
click at [1021, 422] on div "Create new price [MEDICAL_DATA]. This page is ready Create new price [MEDICAL_D…" at bounding box center [614, 28] width 1228 height 1925
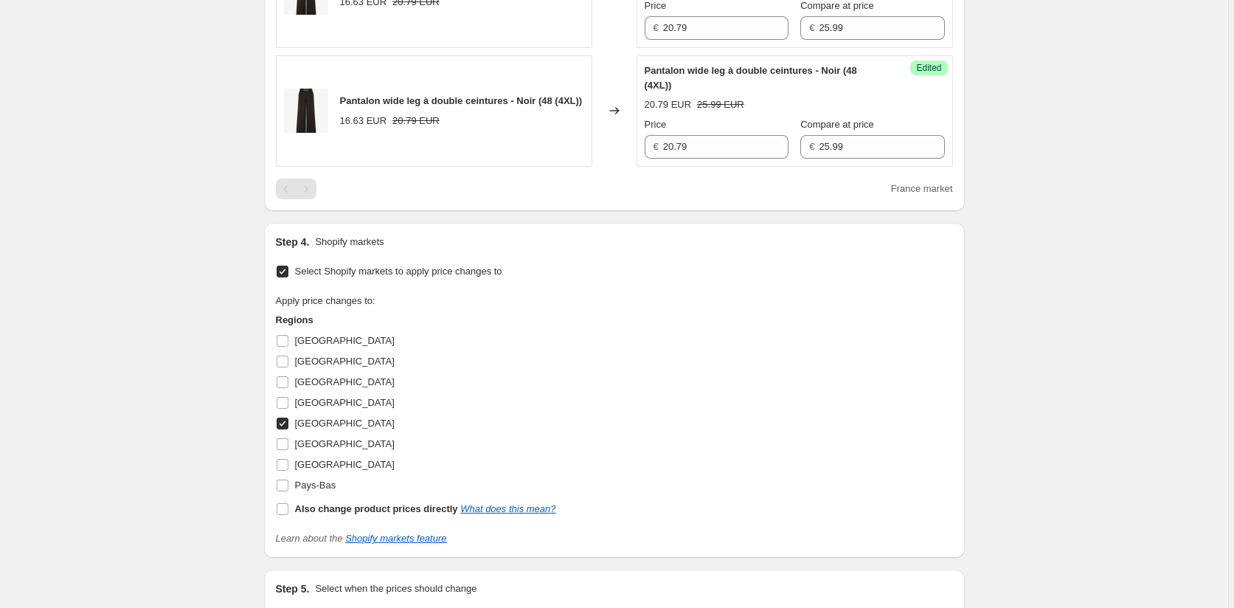
scroll to position [1155, 0]
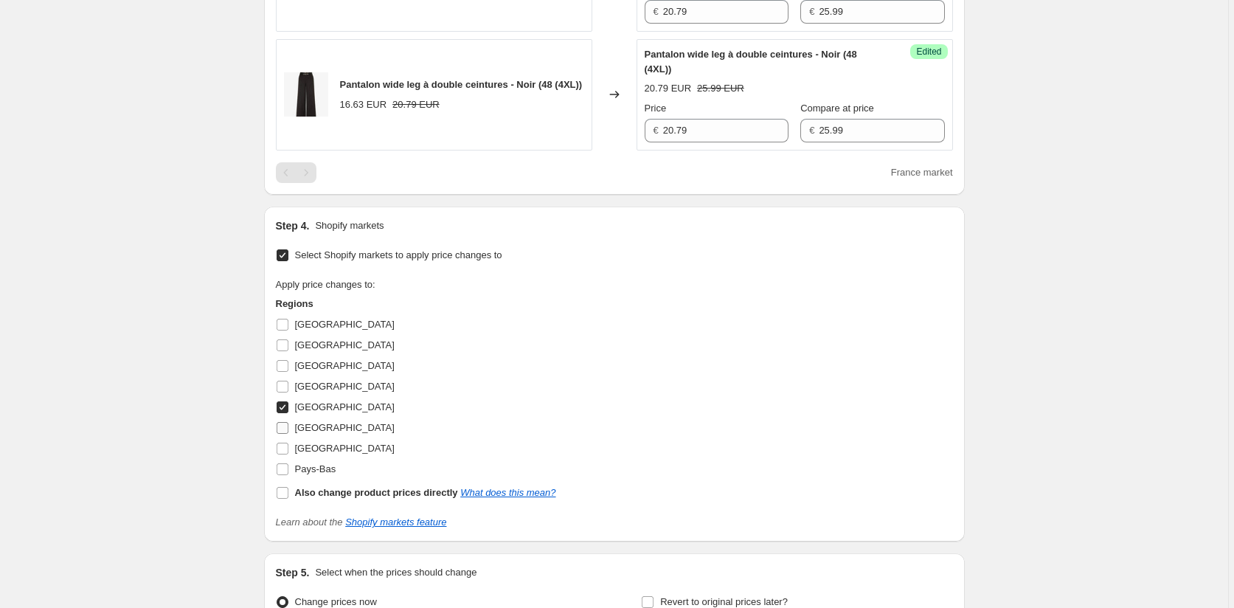
click at [285, 434] on input "[GEOGRAPHIC_DATA]" at bounding box center [283, 428] width 12 height 12
checkbox input "true"
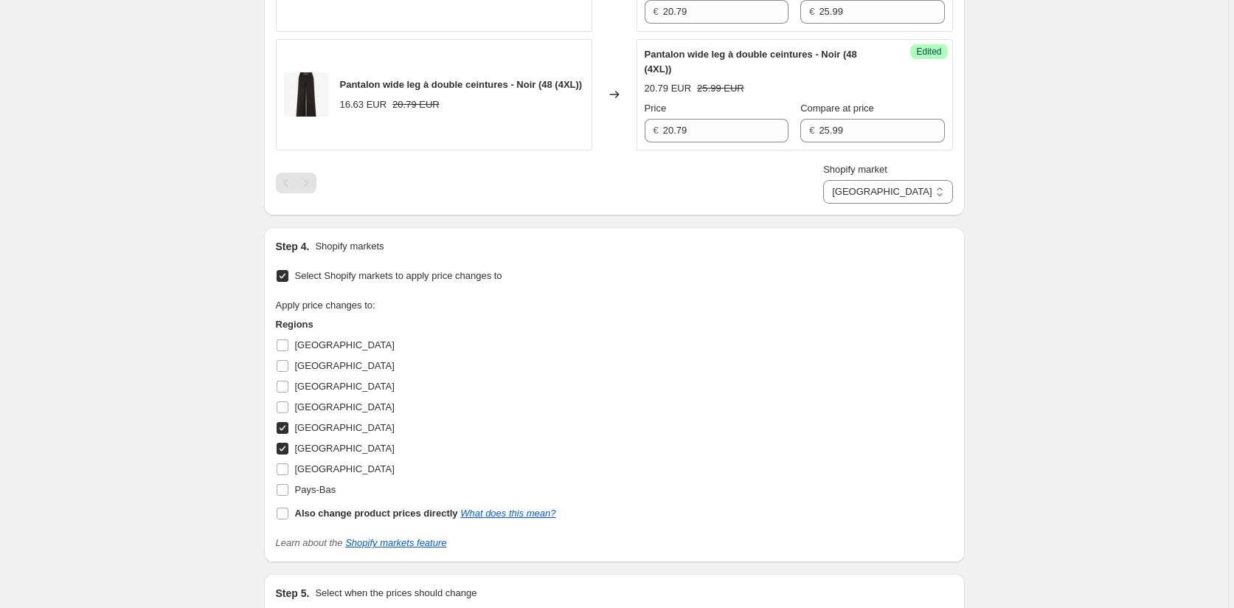
click at [285, 434] on input "[GEOGRAPHIC_DATA]" at bounding box center [283, 428] width 12 height 12
checkbox input "false"
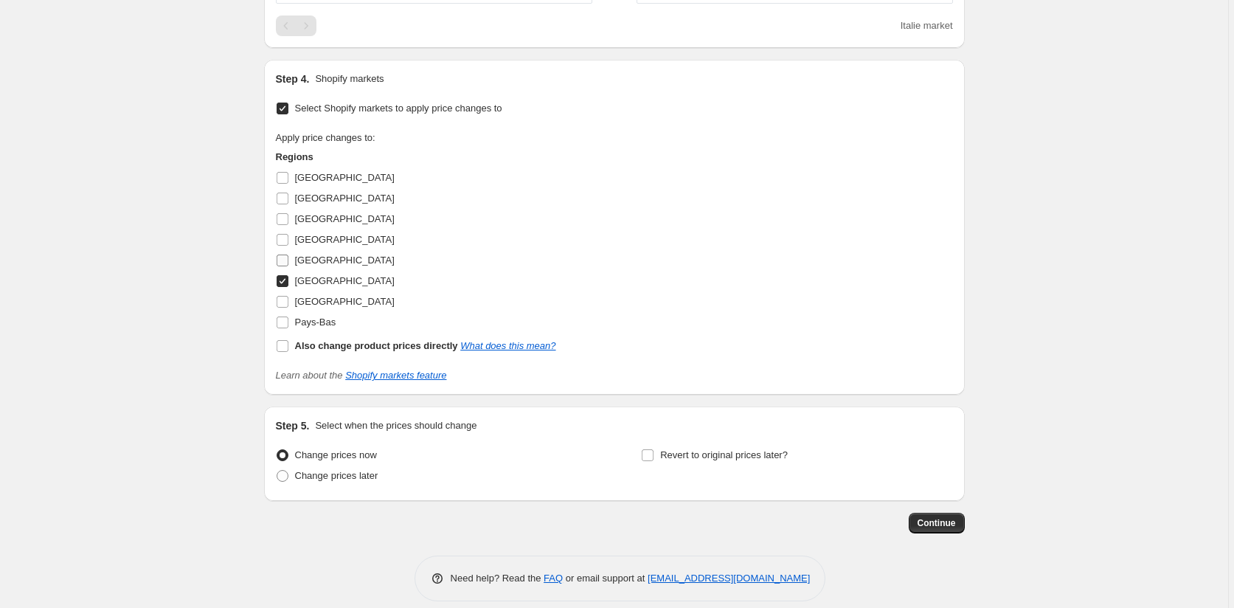
scroll to position [1303, 0]
click at [282, 286] on input "[GEOGRAPHIC_DATA]" at bounding box center [283, 280] width 12 height 12
checkbox input "false"
click at [285, 327] on input "Pays-Bas" at bounding box center [283, 322] width 12 height 12
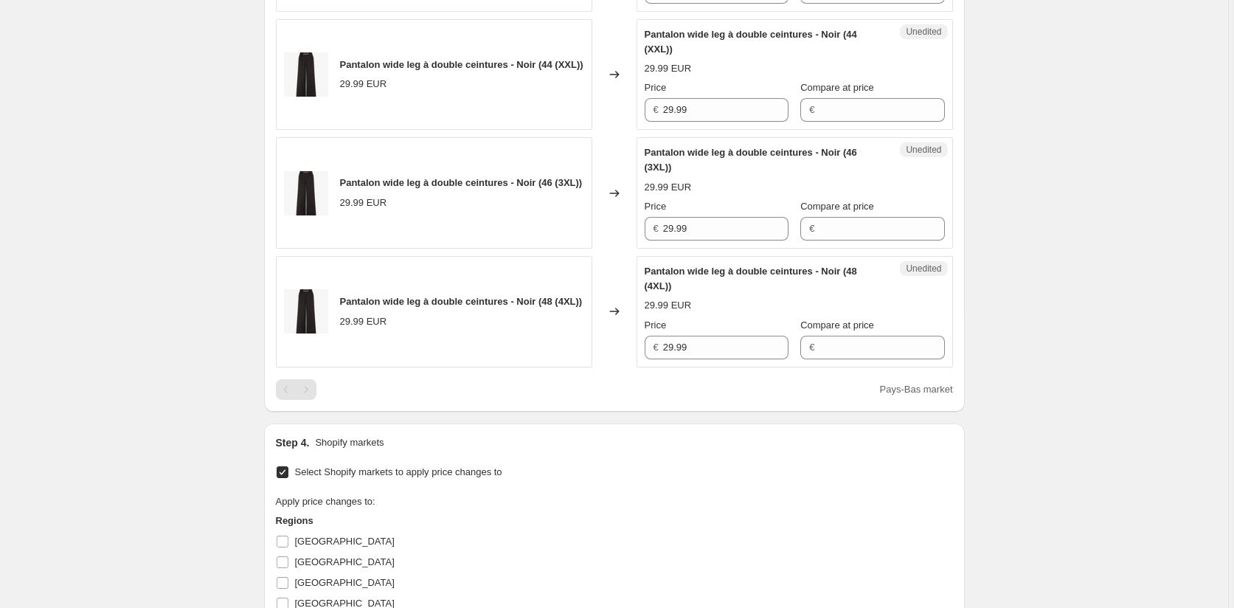
scroll to position [1376, 0]
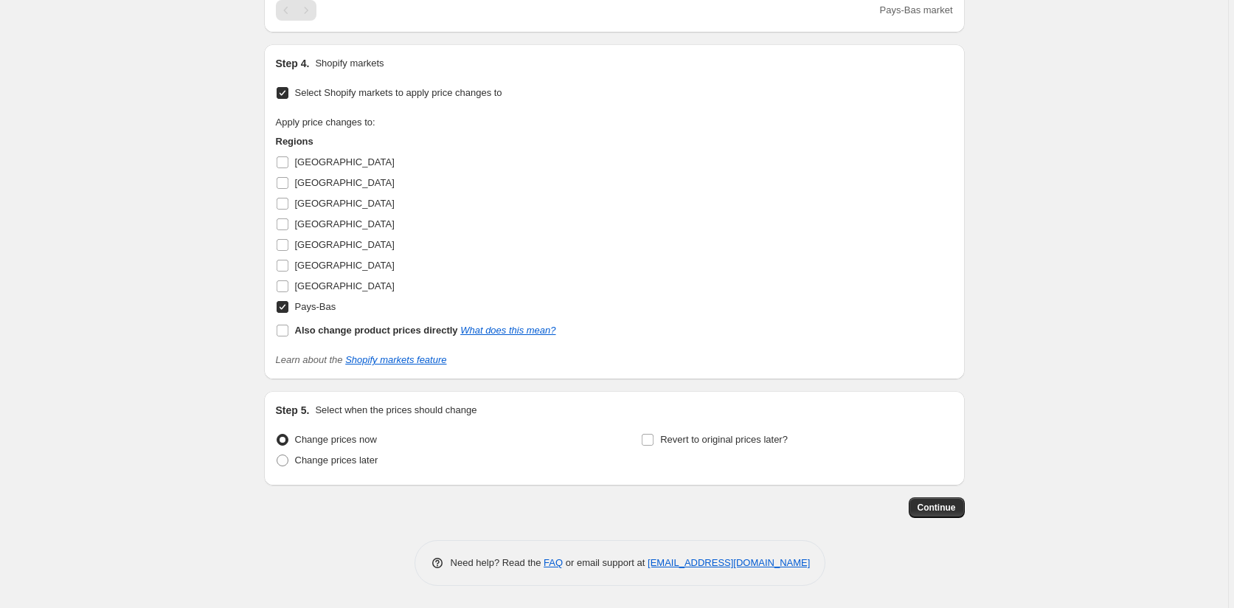
click at [284, 306] on input "Pays-Bas" at bounding box center [283, 307] width 12 height 12
checkbox input "false"
click at [288, 246] on input "[GEOGRAPHIC_DATA]" at bounding box center [283, 245] width 12 height 12
checkbox input "true"
click at [937, 504] on span "Continue" at bounding box center [937, 508] width 38 height 12
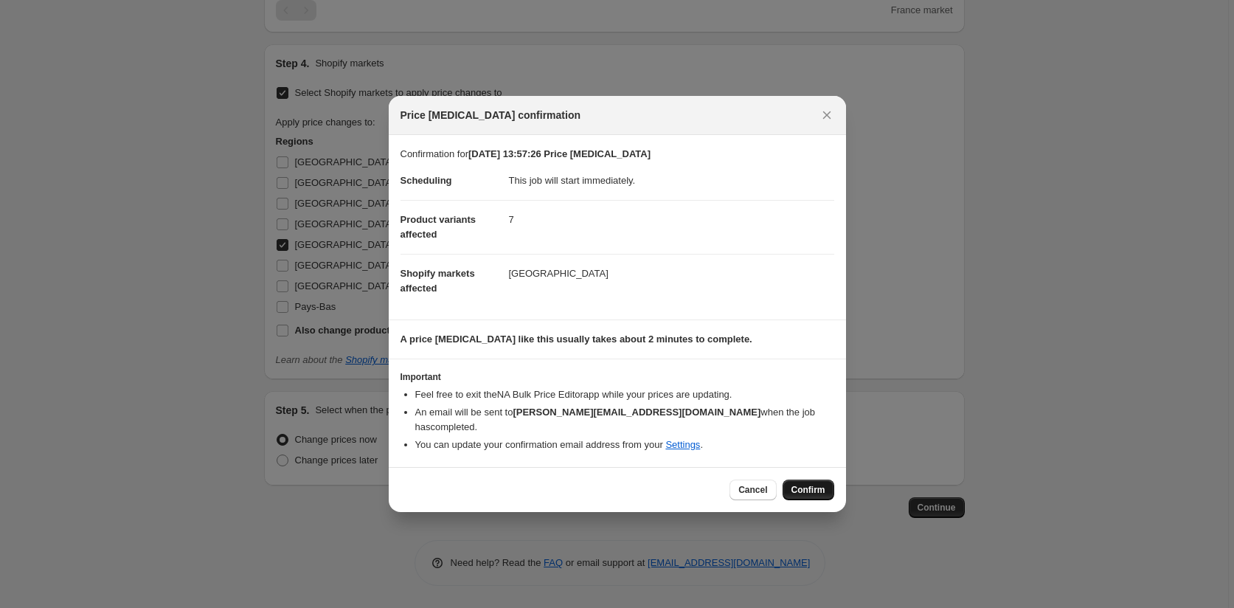
click at [805, 484] on span "Confirm" at bounding box center [808, 490] width 34 height 12
